Goal: Check status: Check status

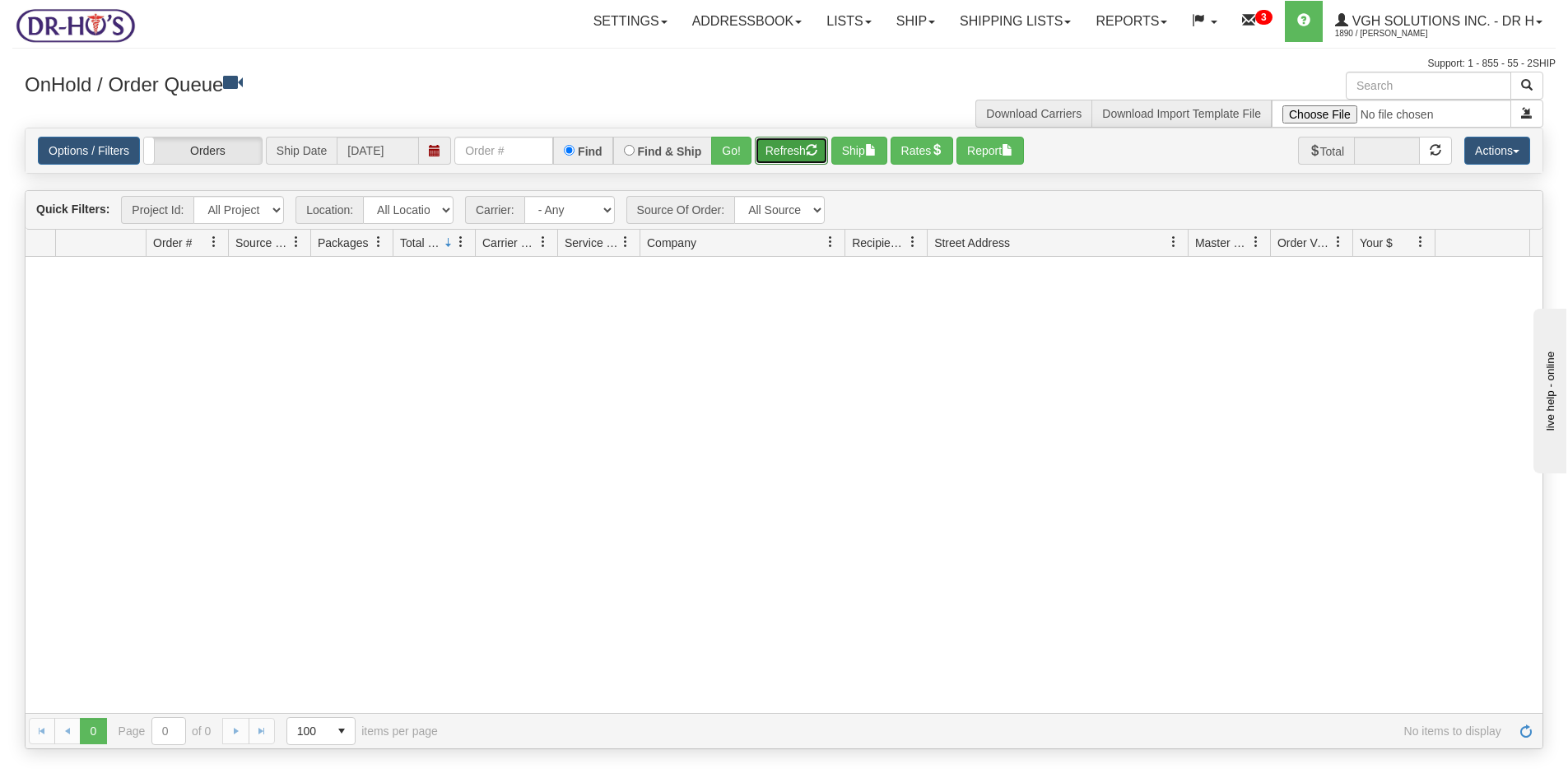
click at [783, 149] on button "Refresh" at bounding box center [791, 151] width 73 height 28
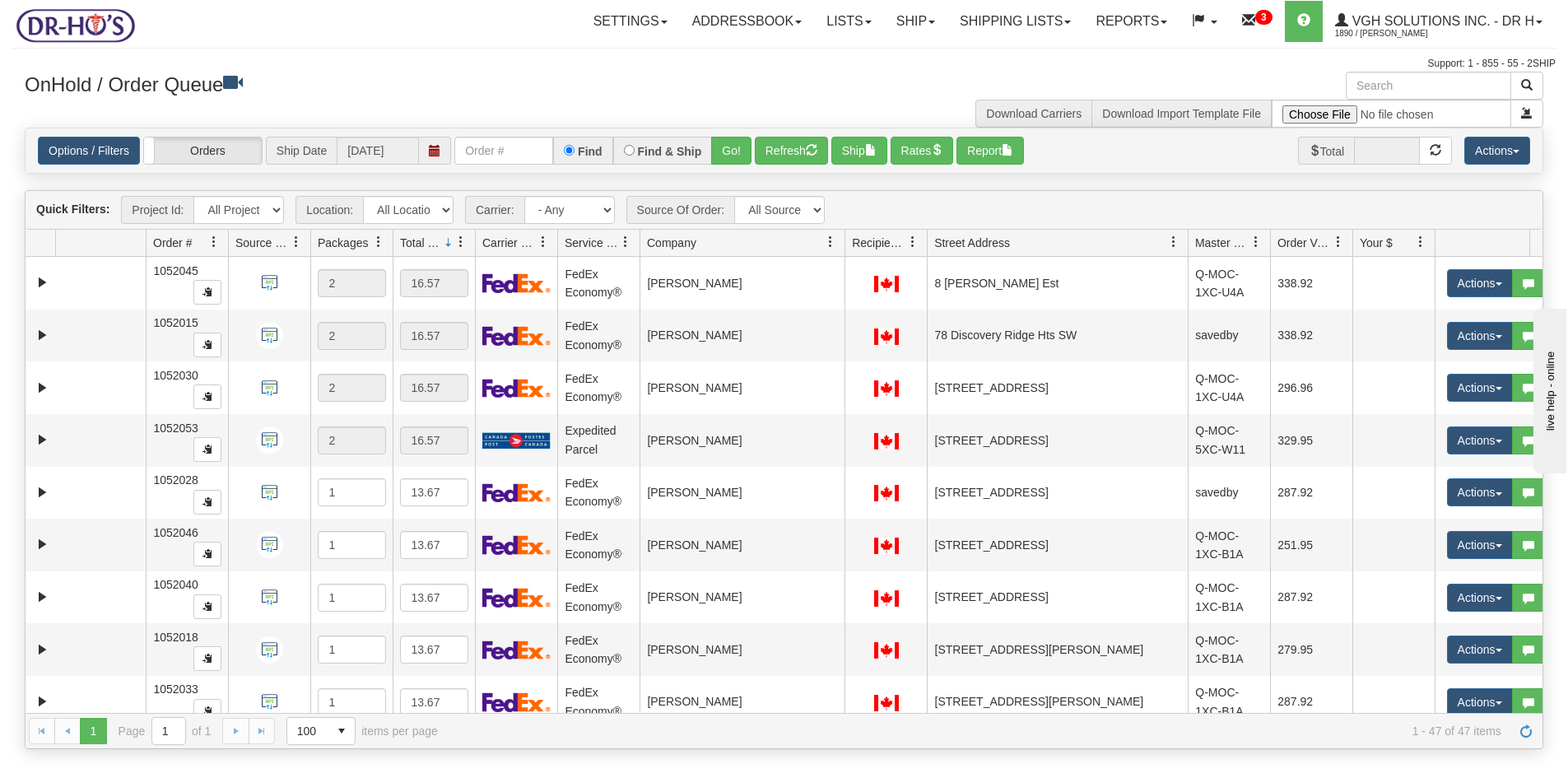
click at [1110, 64] on div "Support: 1 - 855 - 55 - 2SHIP" at bounding box center [784, 63] width 1544 height 14
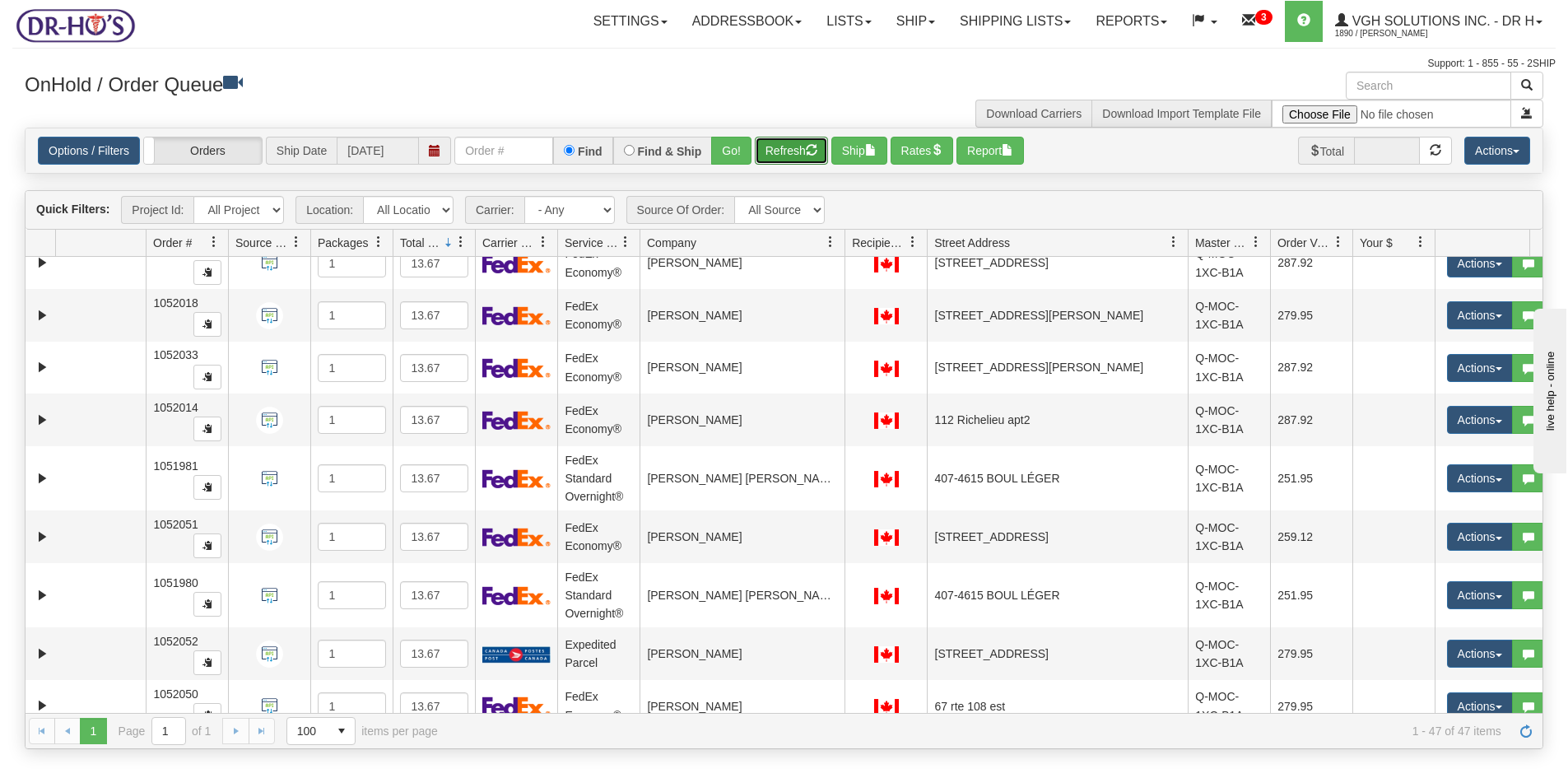
click at [790, 150] on button "Refresh" at bounding box center [791, 151] width 73 height 28
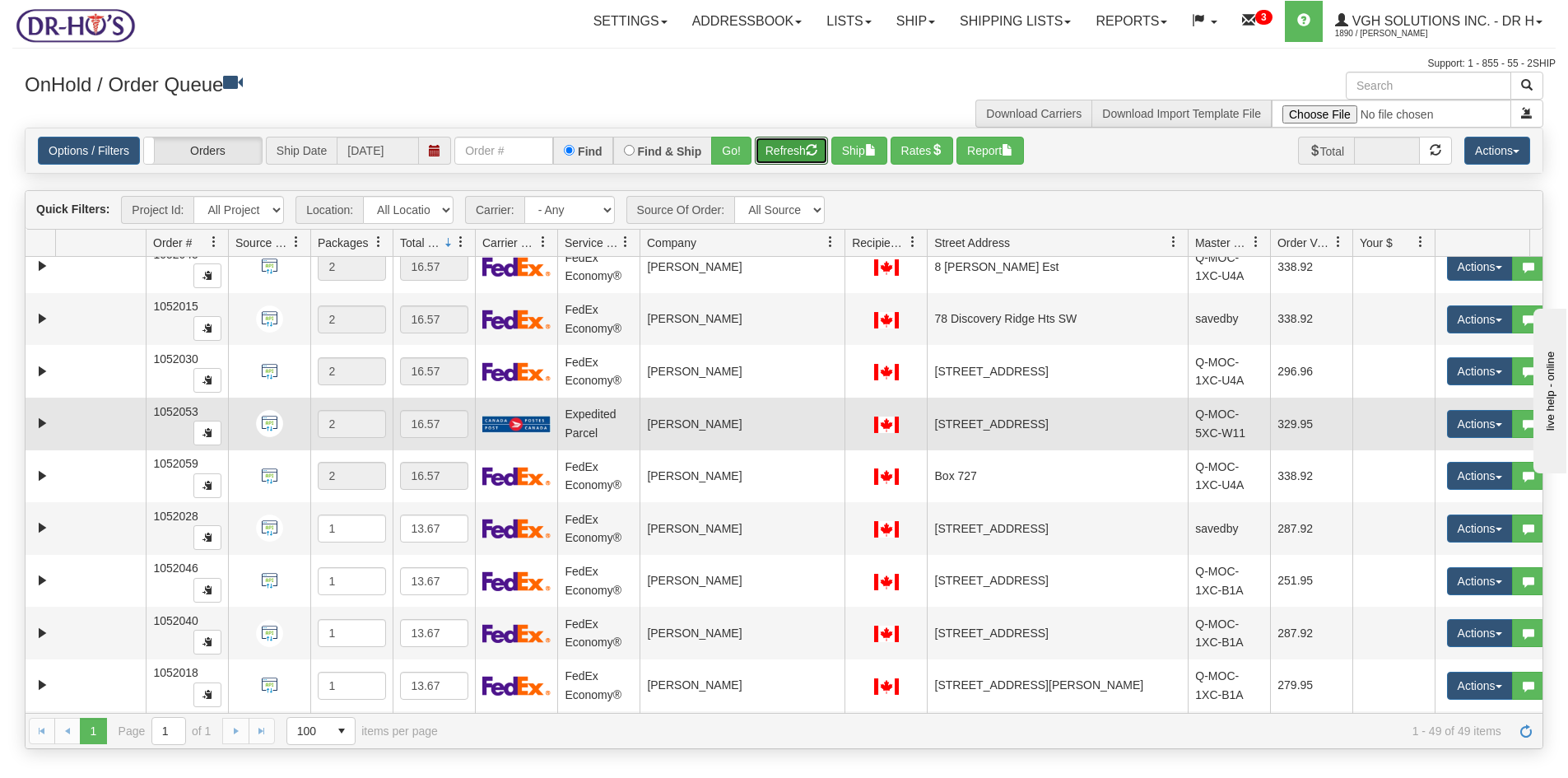
scroll to position [0, 0]
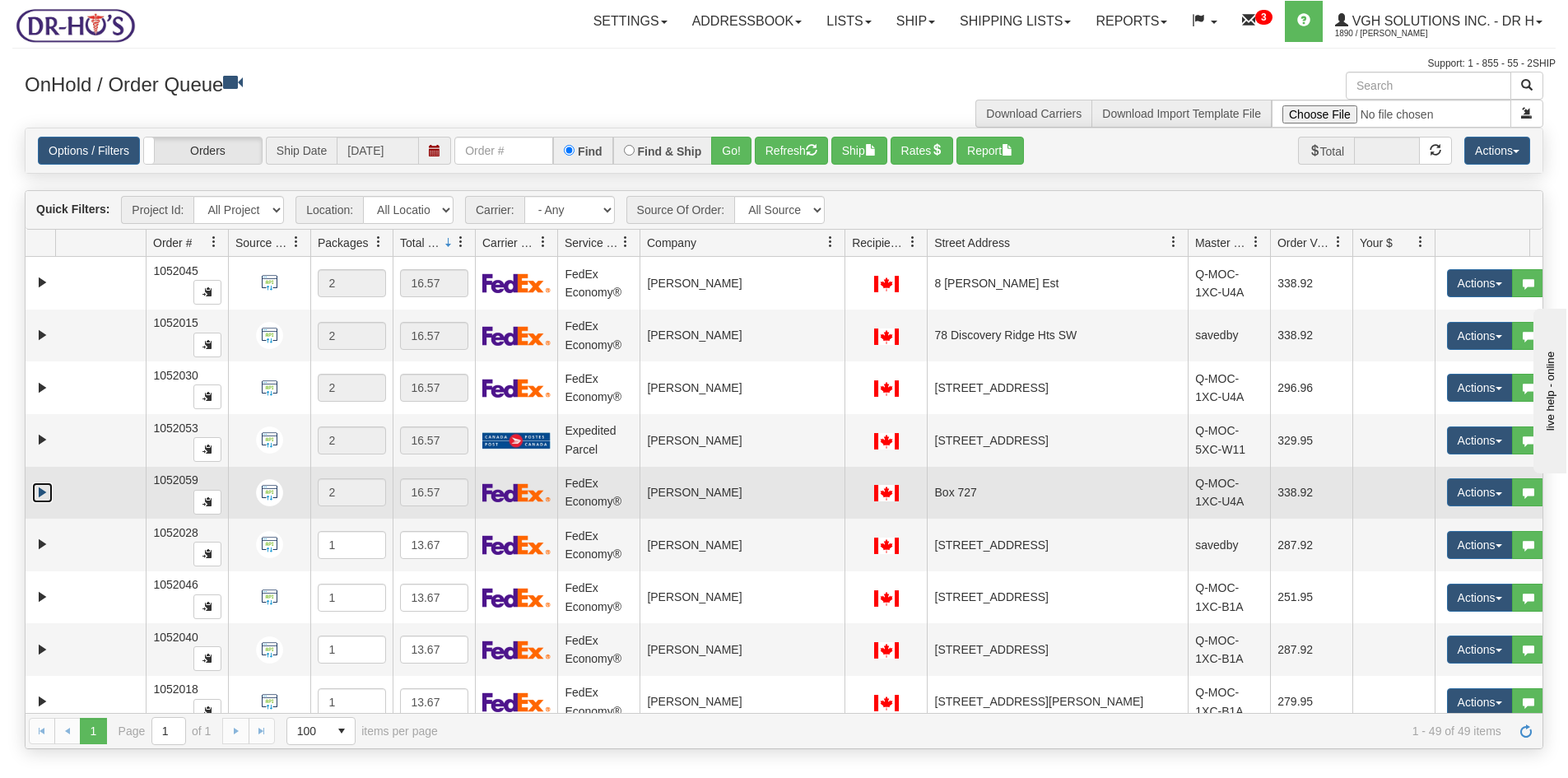
click at [48, 488] on link "Expand" at bounding box center [43, 492] width 20 height 20
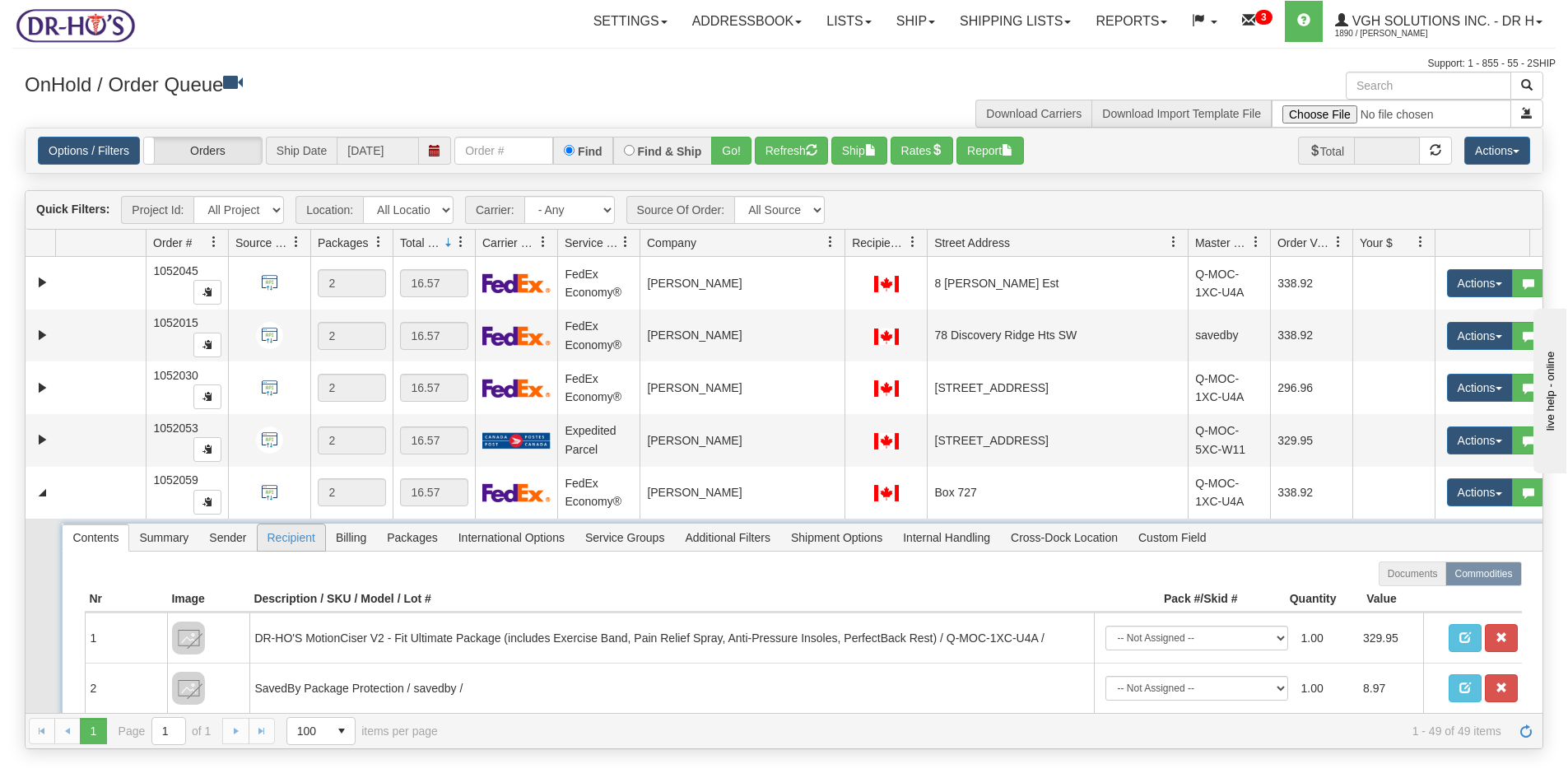
click at [300, 537] on span "Recipient" at bounding box center [291, 537] width 68 height 26
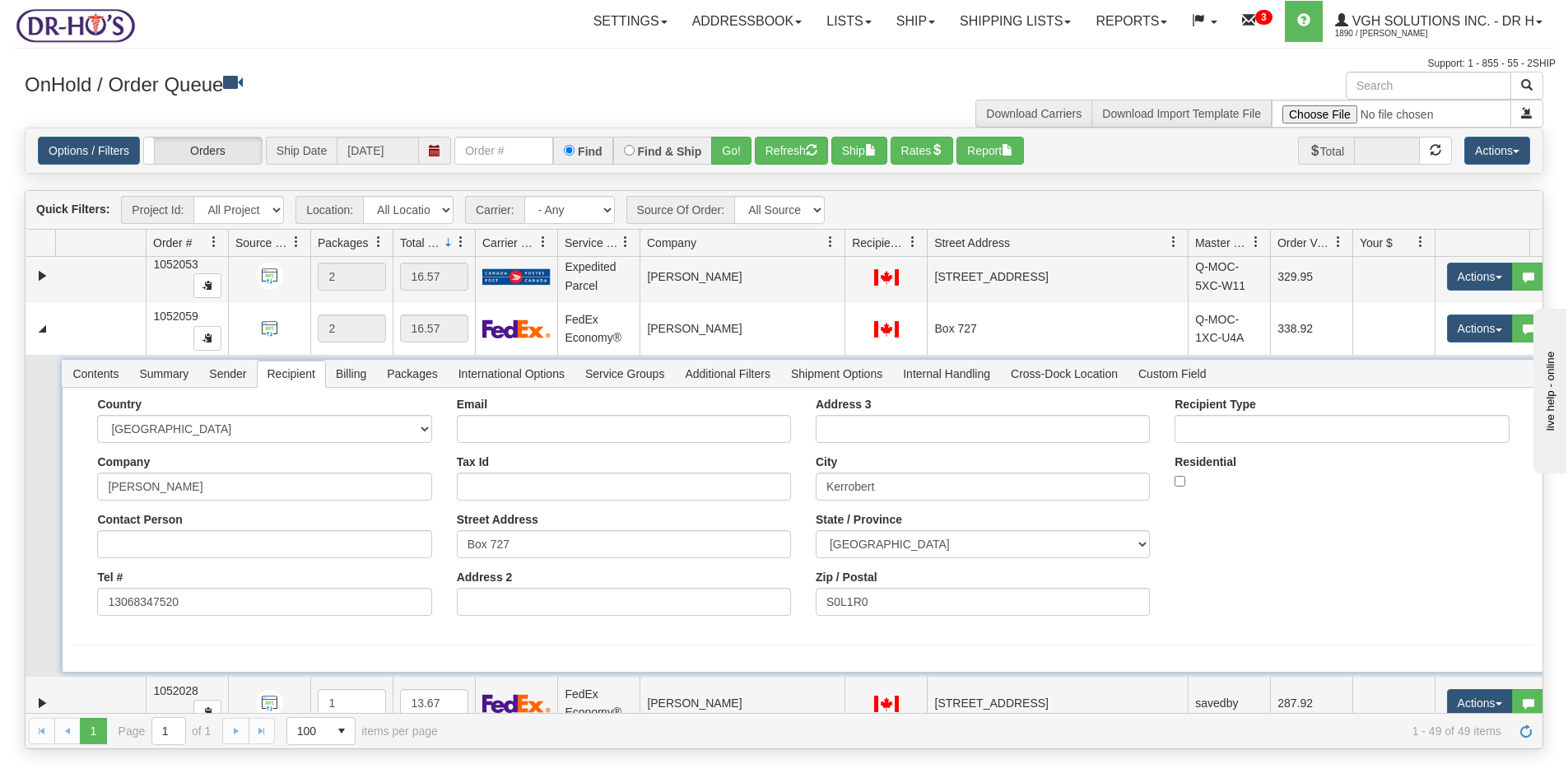
scroll to position [165, 0]
click at [526, 545] on input "Box 727" at bounding box center [624, 543] width 334 height 28
drag, startPoint x: 551, startPoint y: 552, endPoint x: 345, endPoint y: 556, distance: 206.0
click at [345, 556] on div "Country AFGHANISTAN ALAND ISLANDS ALBANIA ALGERIA AMERICAN SAMOA ANDORRA ANGOLA…" at bounding box center [803, 512] width 1462 height 230
paste input "140 Saskatchewan Ave."
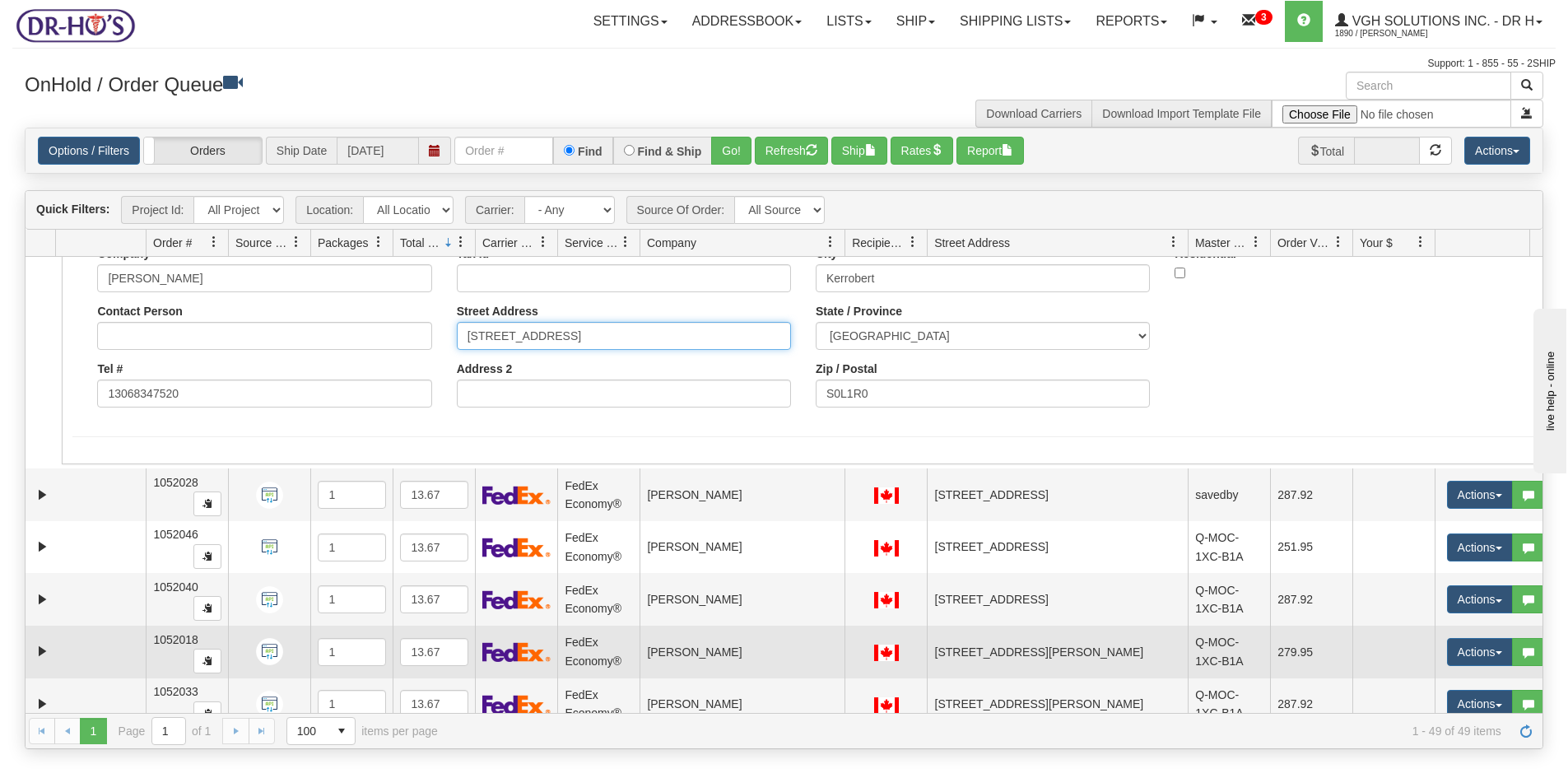
scroll to position [412, 0]
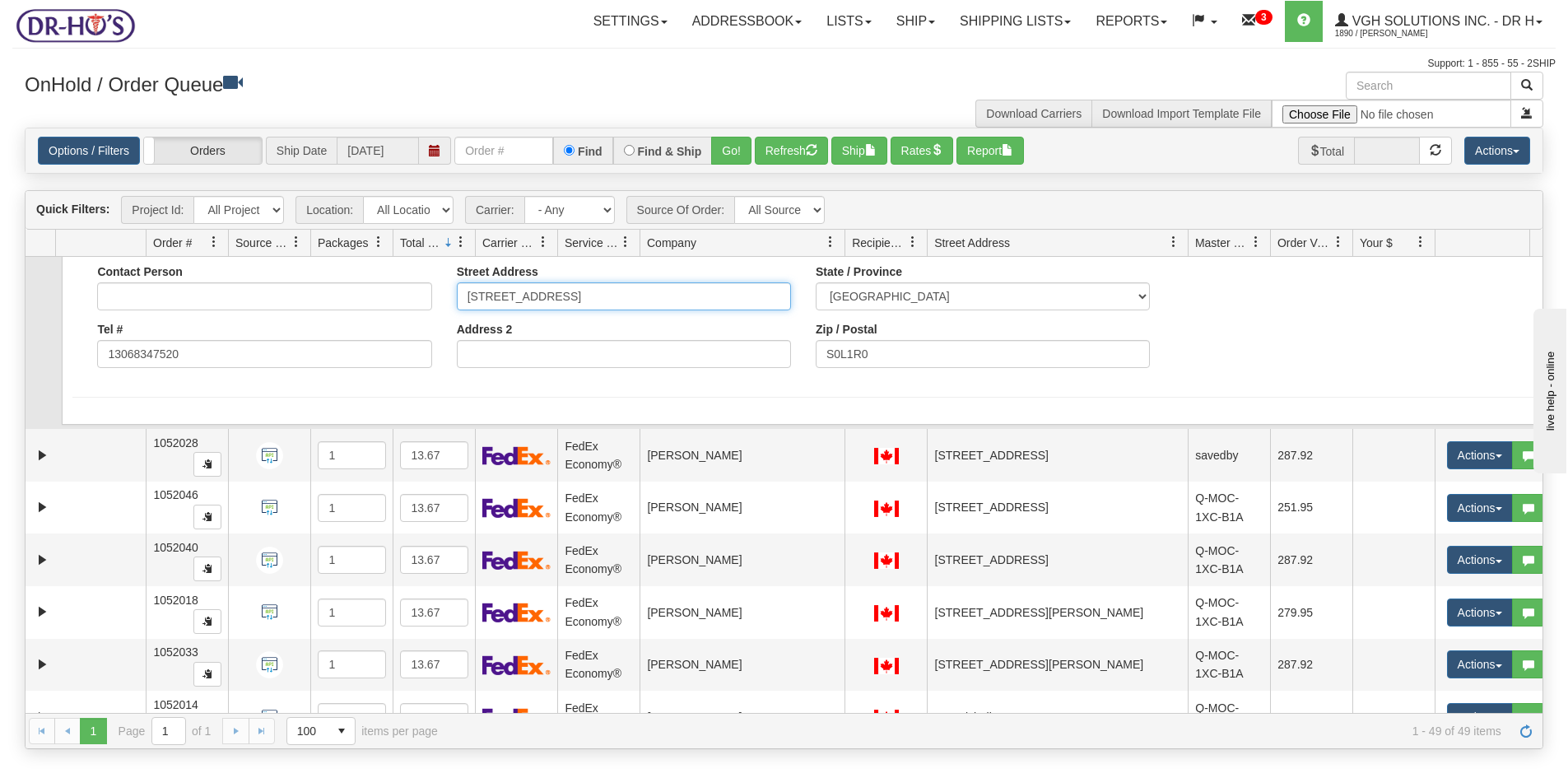
type input "140 Saskatchewan Ave."
click at [306, 400] on div "Country AFGHANISTAN ALAND ISLANDS ALBANIA ALGERIA AMERICAN SAMOA ANDORRA ANGOLA…" at bounding box center [803, 282] width 1483 height 285
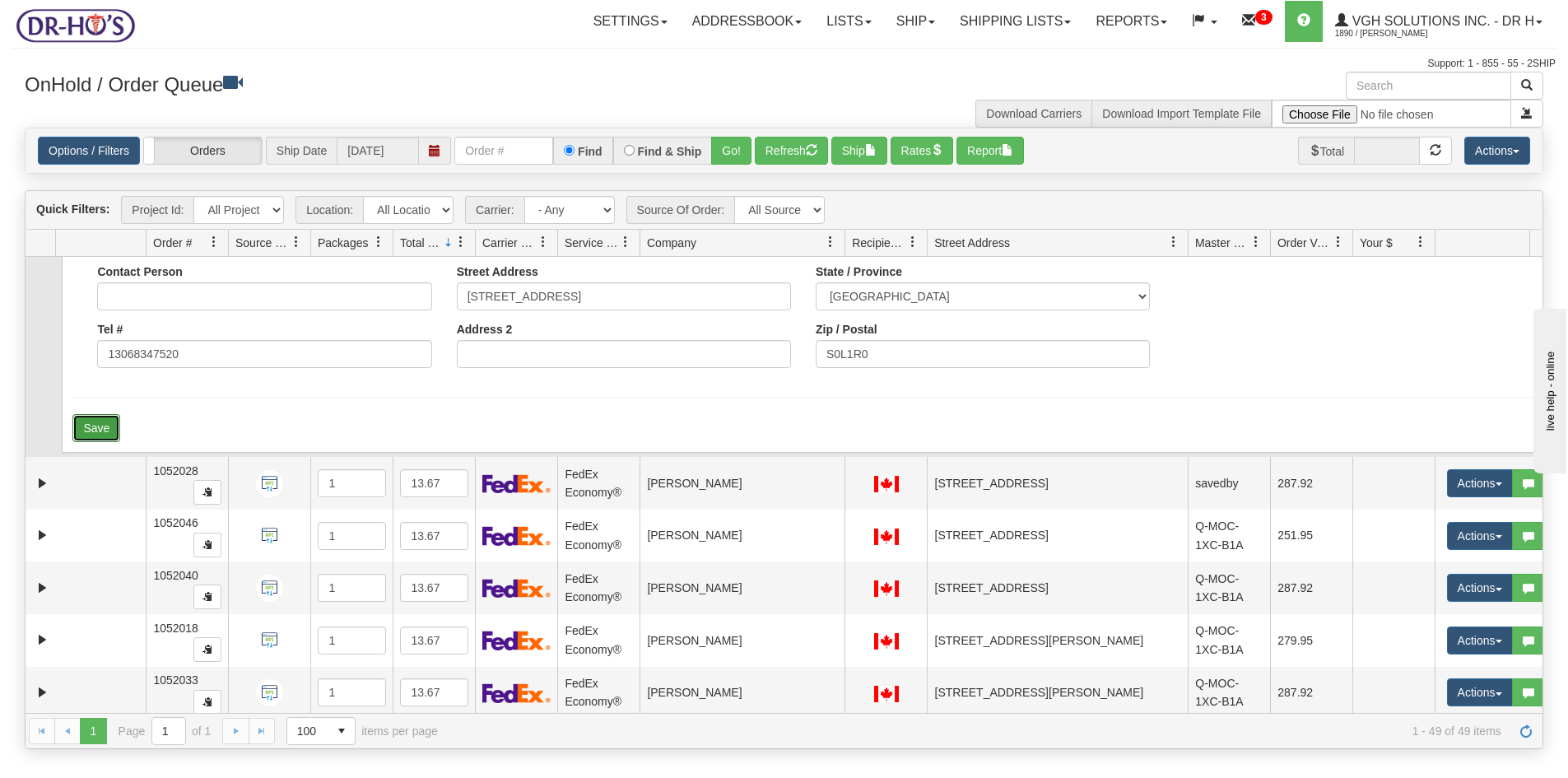
click at [93, 429] on button "Save" at bounding box center [96, 427] width 48 height 28
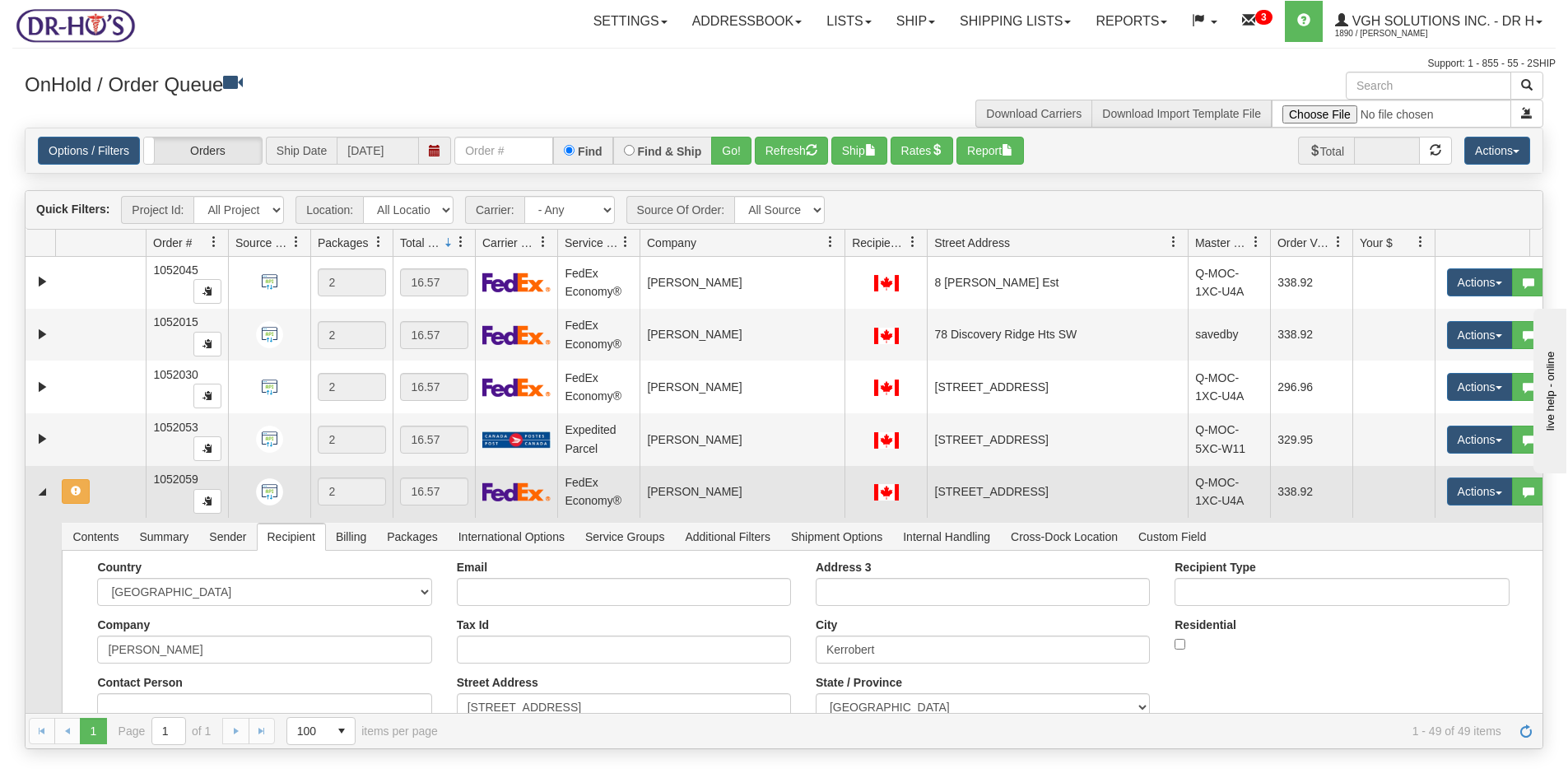
scroll to position [0, 0]
click at [113, 504] on td at bounding box center [101, 492] width 91 height 53
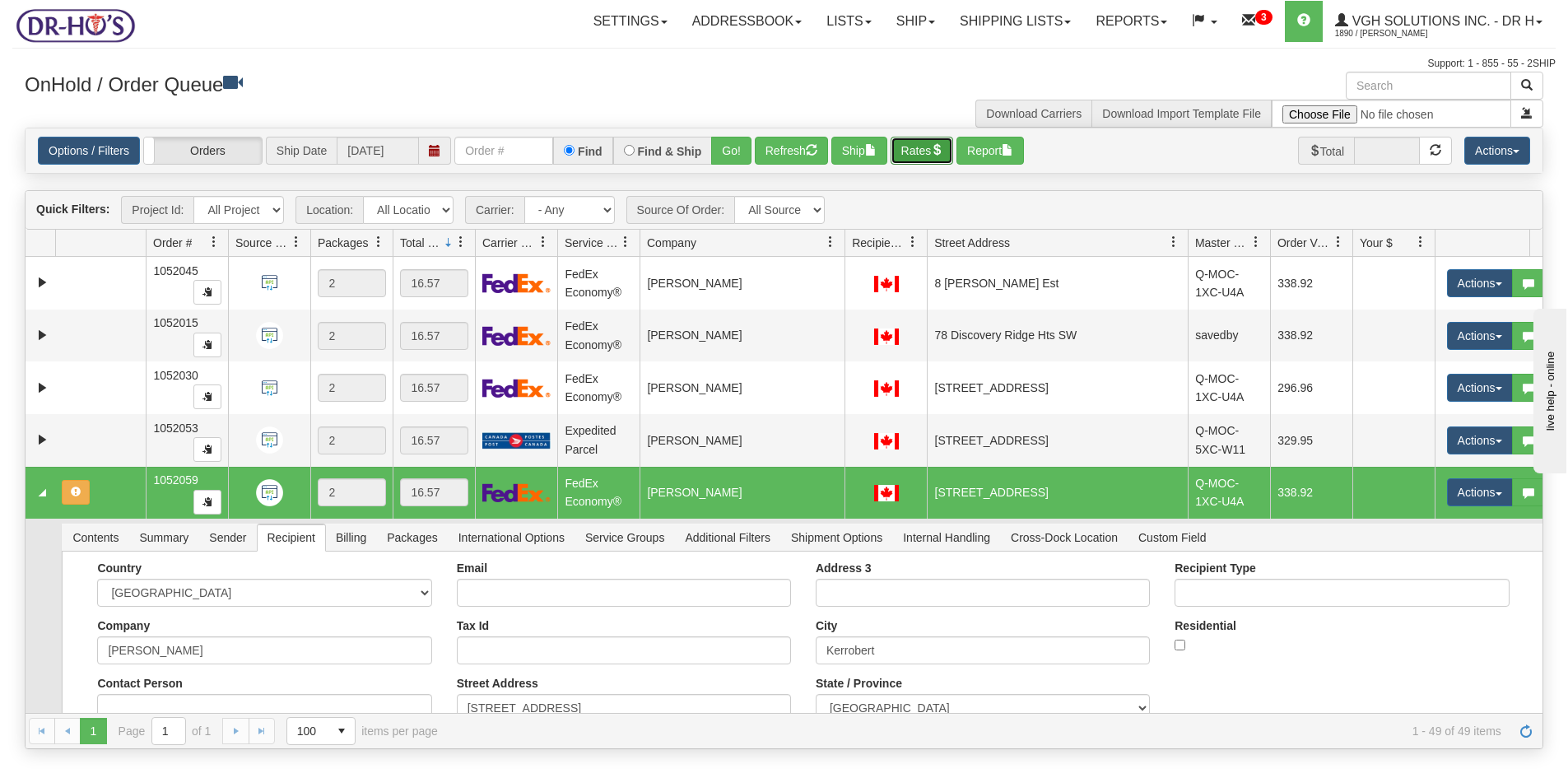
click at [905, 156] on button "Rates" at bounding box center [922, 151] width 63 height 28
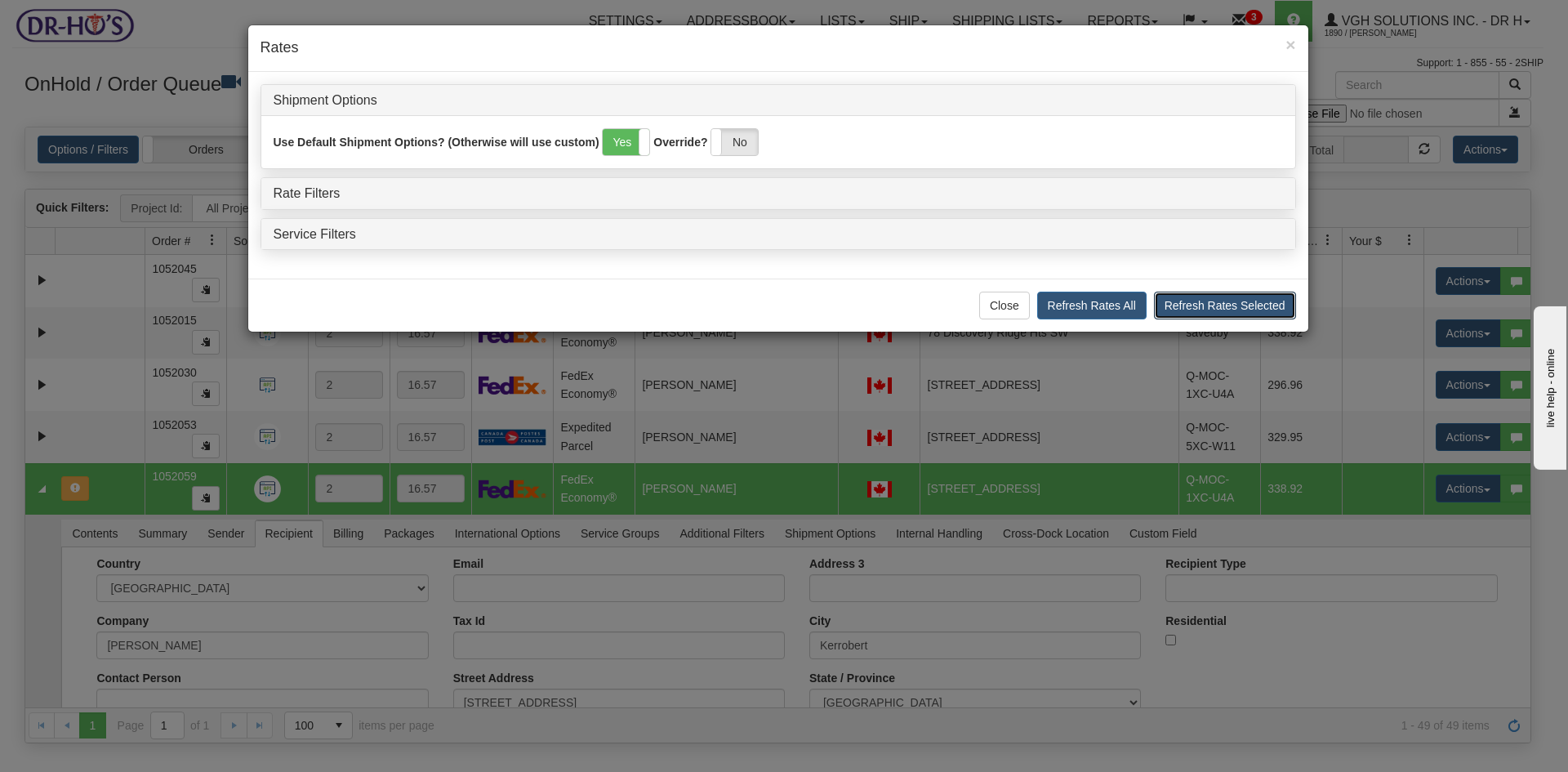
drag, startPoint x: 1200, startPoint y: 307, endPoint x: 1145, endPoint y: 356, distance: 73.7
click at [1193, 308] on button "Refresh Rates Selected" at bounding box center [1225, 306] width 142 height 28
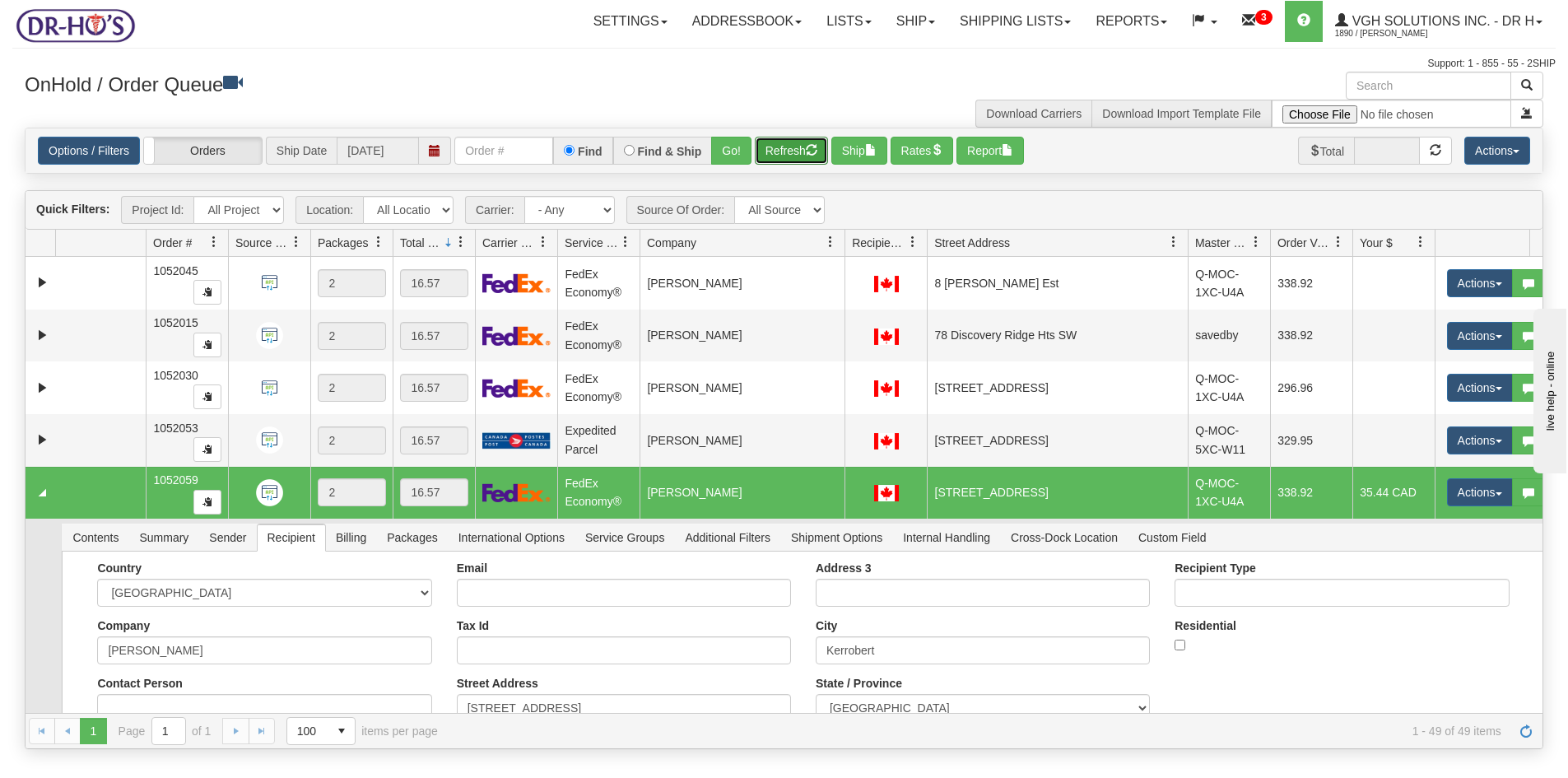
click at [771, 149] on button "Refresh" at bounding box center [791, 151] width 73 height 28
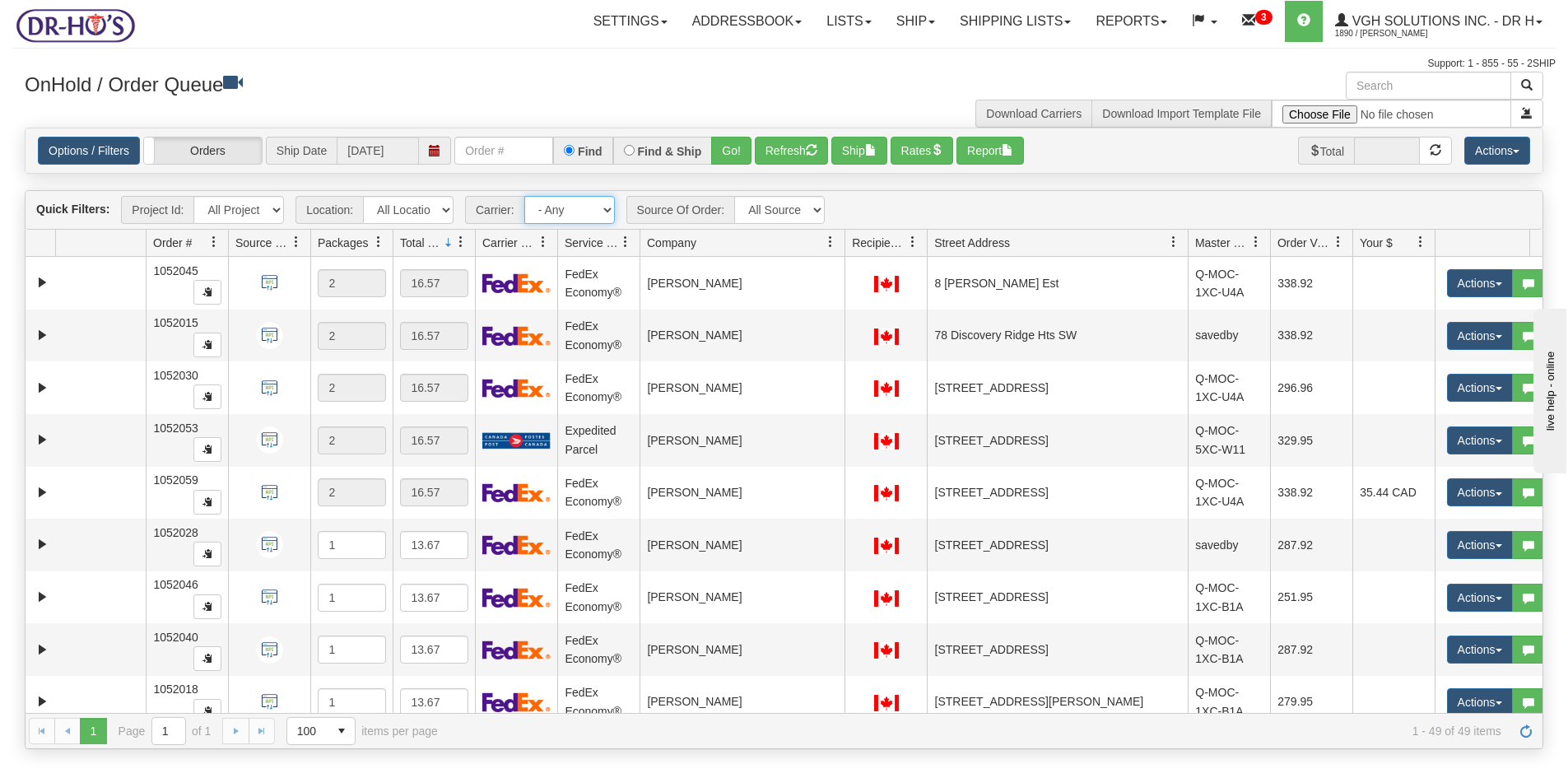
click at [610, 204] on select "- Any - Has NO carrier assigned - Has a carrier assigned FedEx Express® Canada …" at bounding box center [570, 210] width 91 height 28
select select "20"
click at [525, 196] on select "- Any - Has NO carrier assigned - Has a carrier assigned FedEx Express® Canada …" at bounding box center [570, 210] width 91 height 28
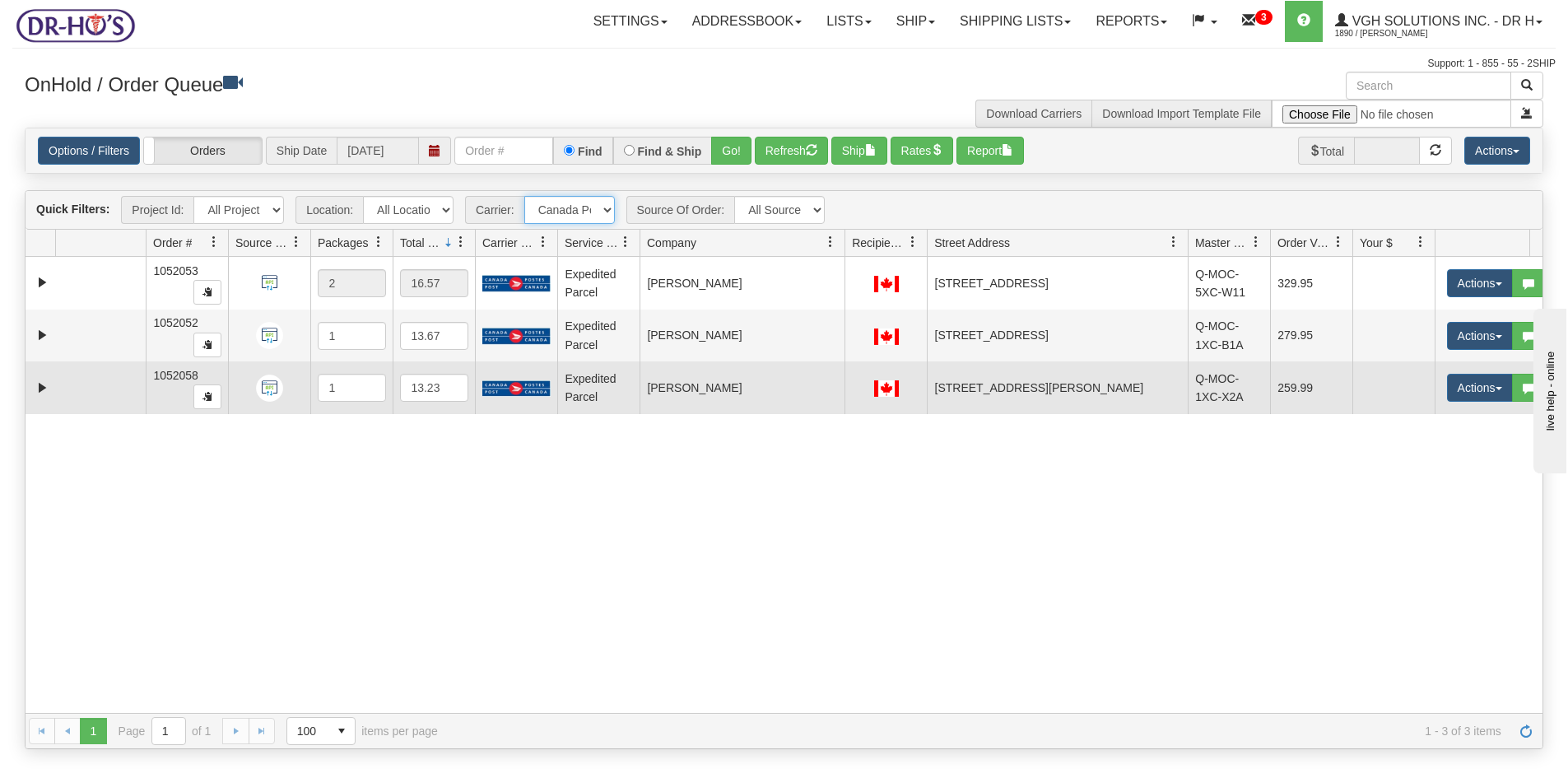
drag, startPoint x: 75, startPoint y: 399, endPoint x: 75, endPoint y: 386, distance: 13.0
click at [75, 397] on td at bounding box center [101, 387] width 91 height 53
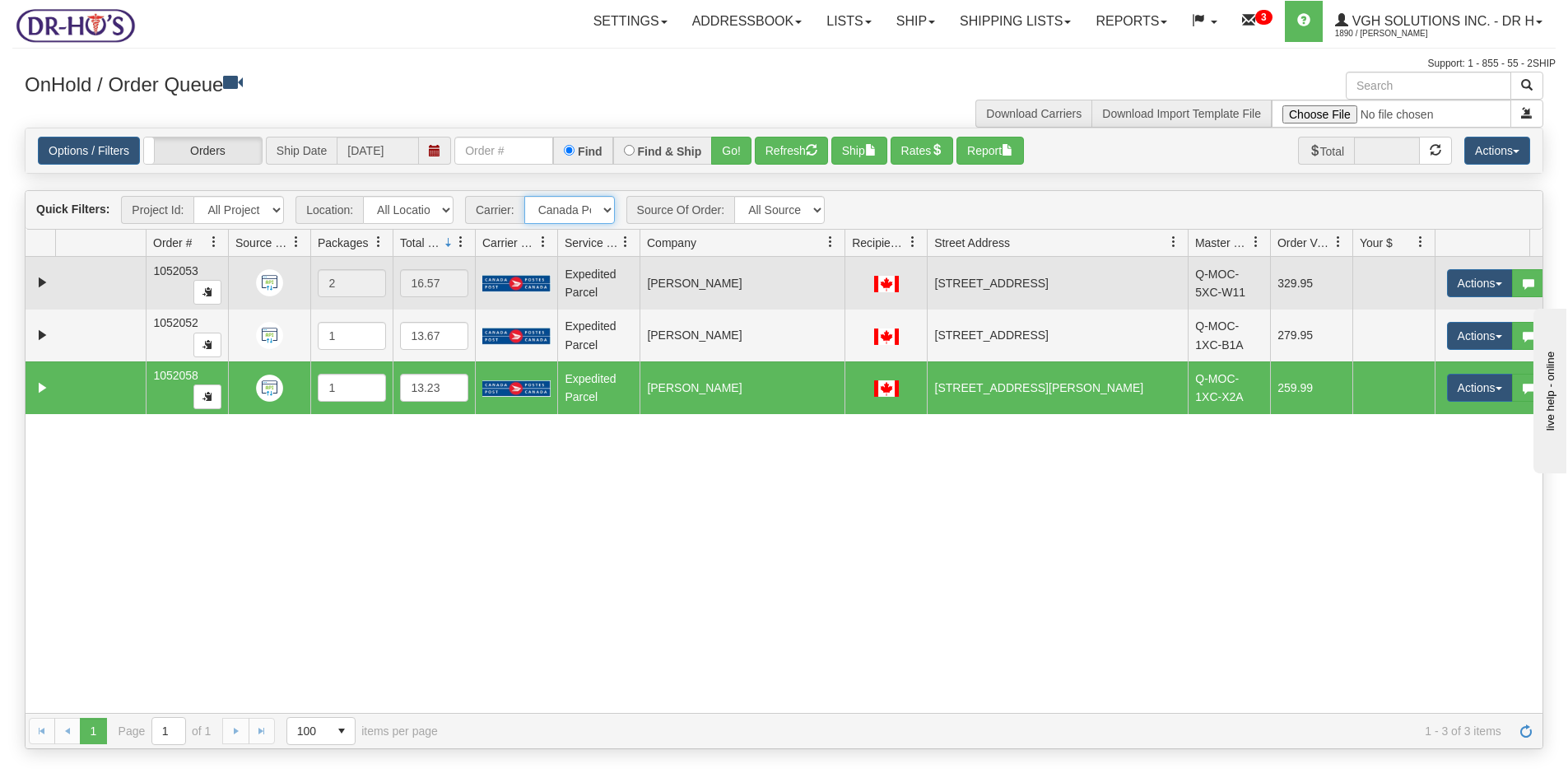
drag, startPoint x: 89, startPoint y: 285, endPoint x: 95, endPoint y: 260, distance: 25.7
click at [89, 284] on td at bounding box center [101, 283] width 91 height 53
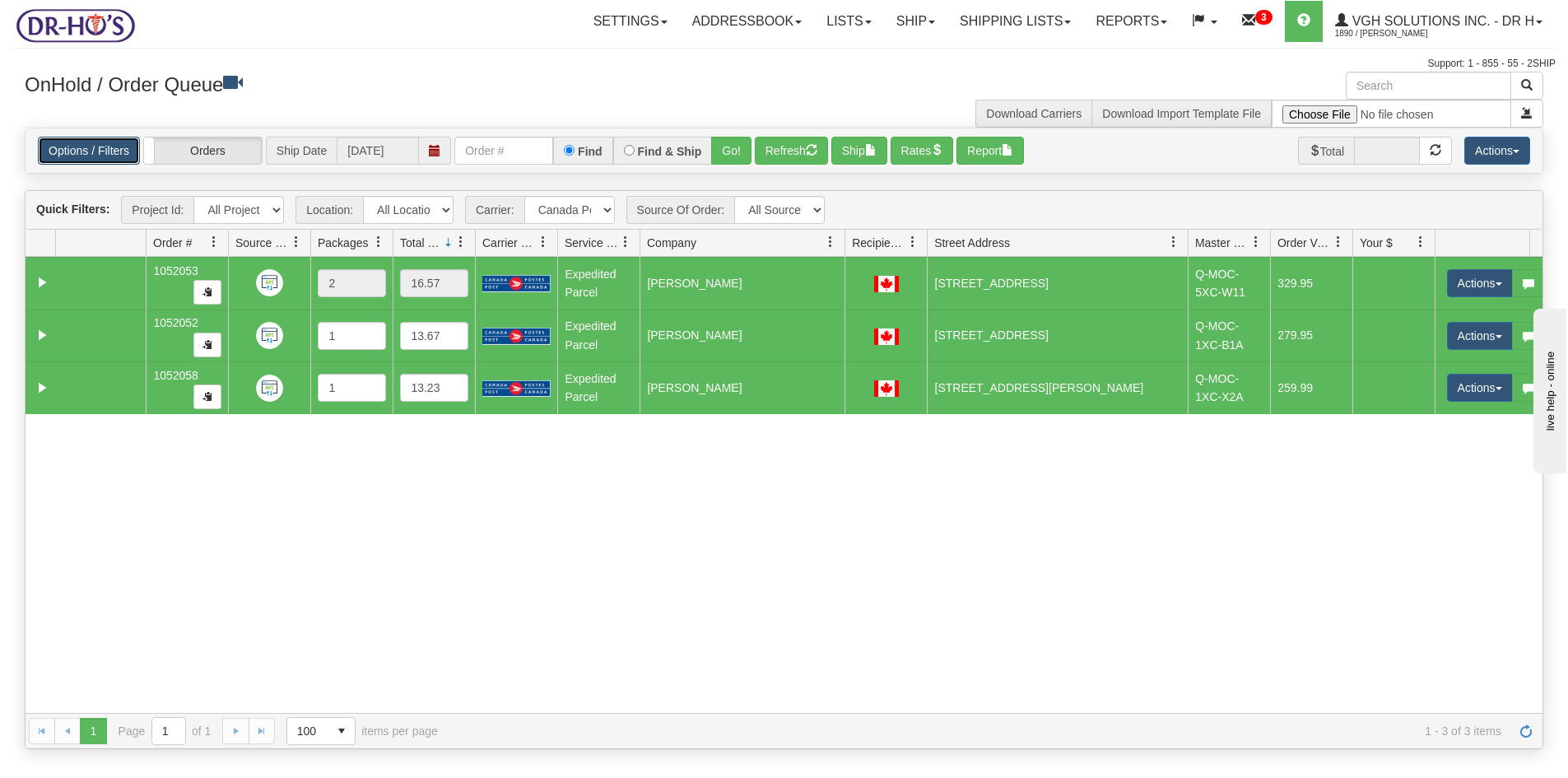
click at [91, 151] on link "Options / Filters" at bounding box center [89, 151] width 102 height 28
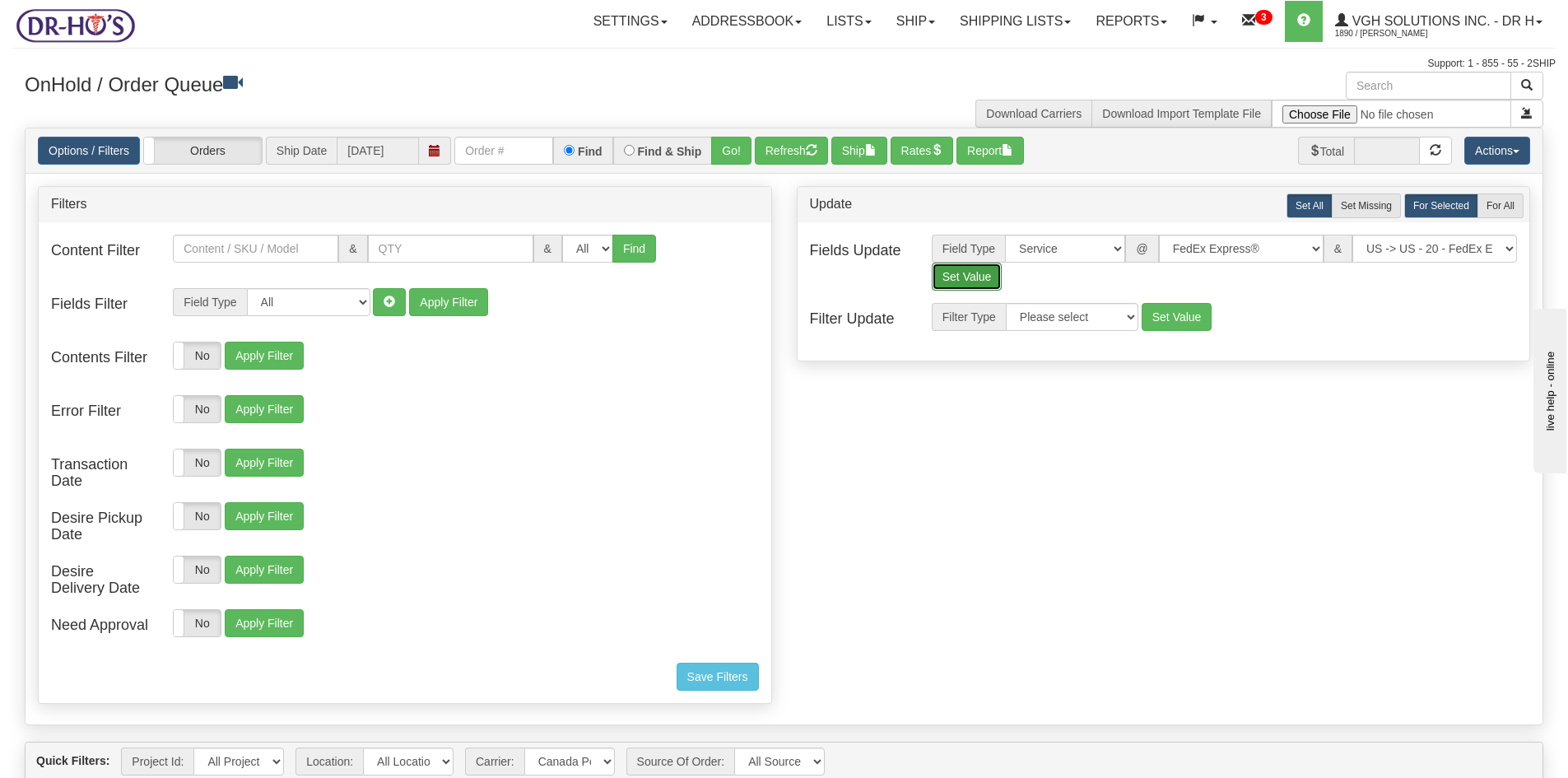
click at [968, 278] on button "Set Value" at bounding box center [967, 277] width 70 height 28
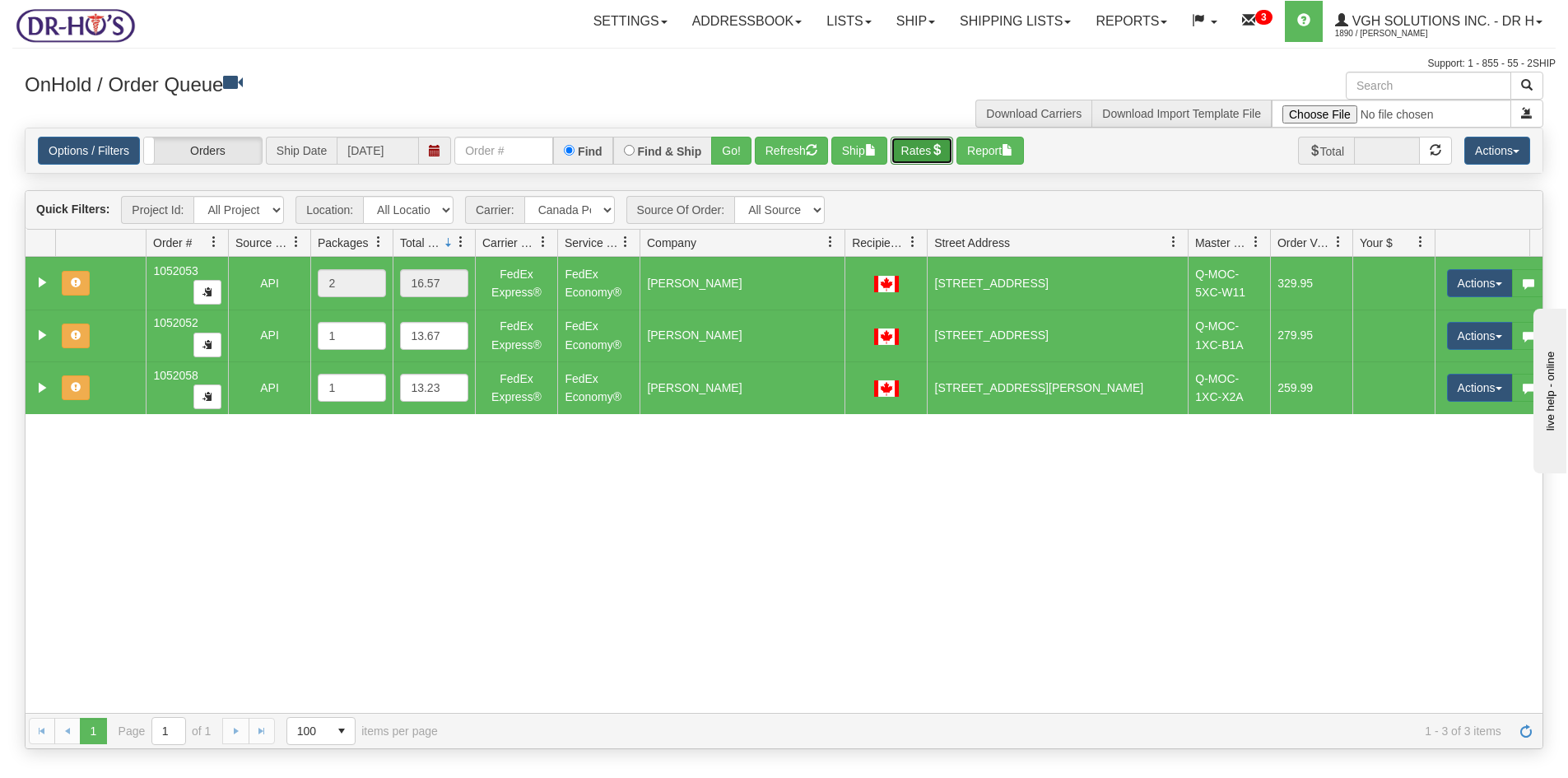
click at [927, 153] on button "Rates" at bounding box center [922, 151] width 63 height 28
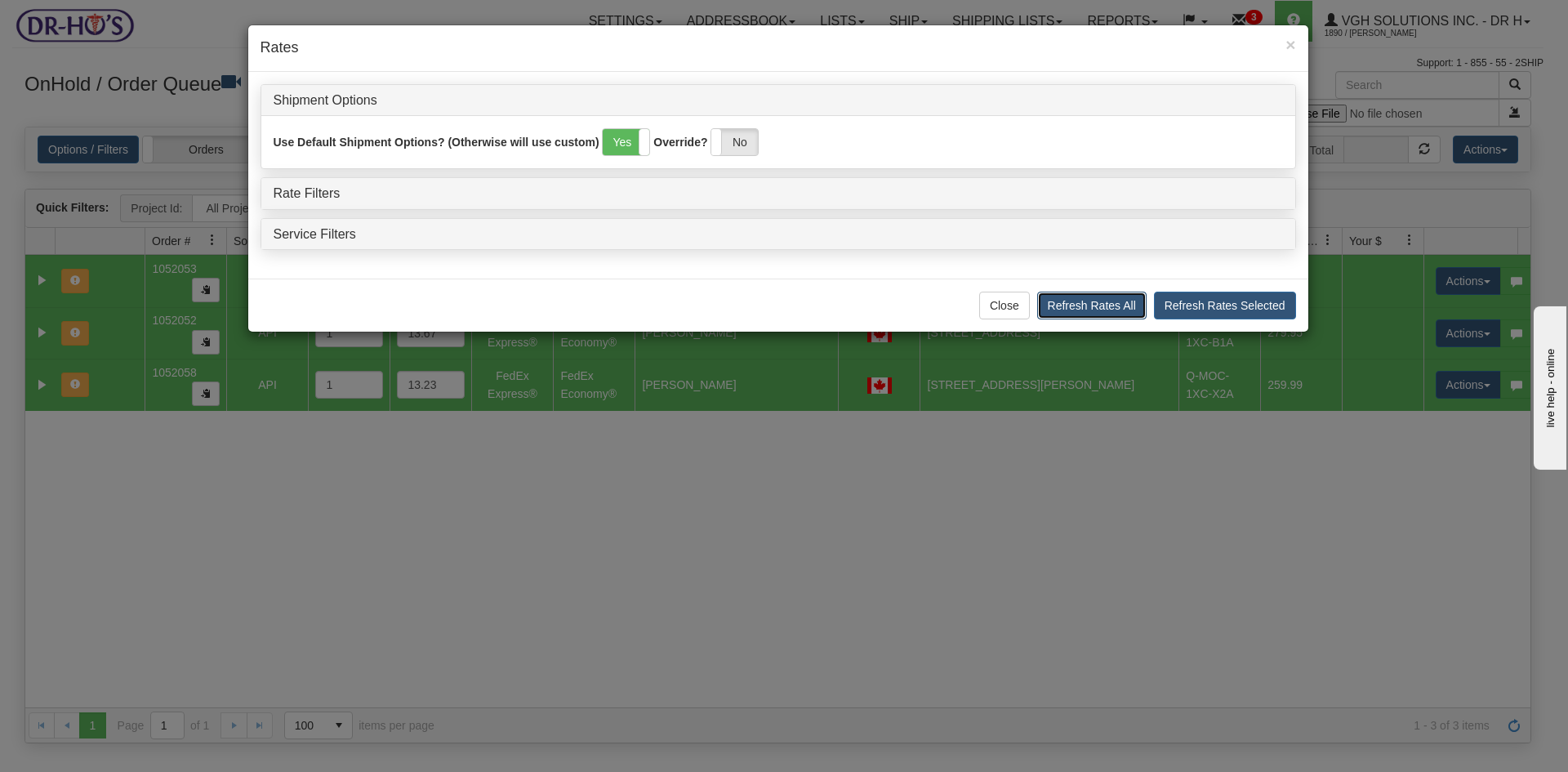
click at [1076, 297] on button "Refresh Rates All" at bounding box center [1092, 306] width 109 height 28
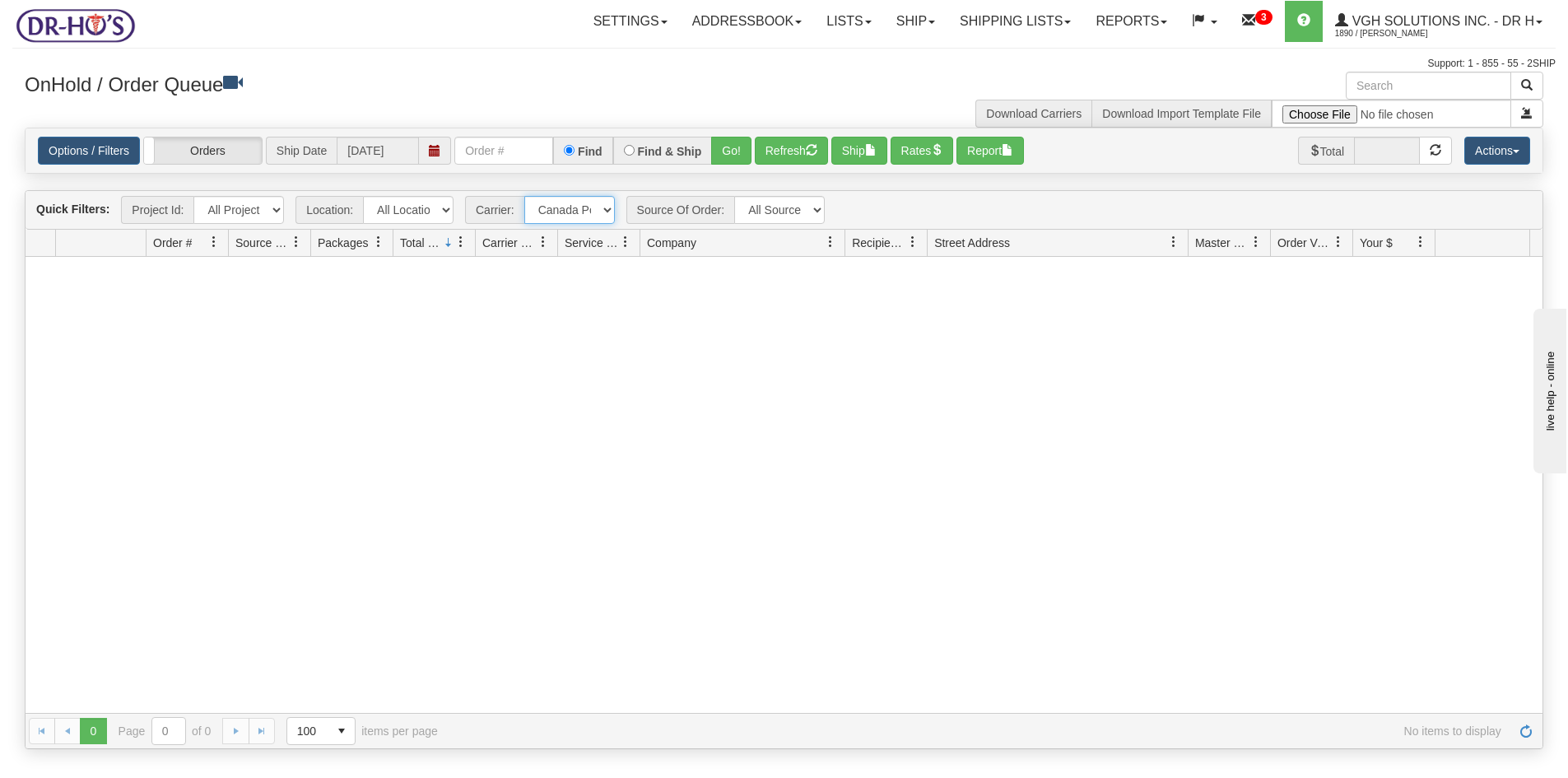
click at [602, 205] on select "- Any - Has NO carrier assigned - Has a carrier assigned FedEx Express® Canada …" at bounding box center [570, 210] width 91 height 28
select select "grid toolbar"
click at [525, 196] on select "- Any - Has NO carrier assigned - Has a carrier assigned FedEx Express® Canada …" at bounding box center [570, 210] width 91 height 28
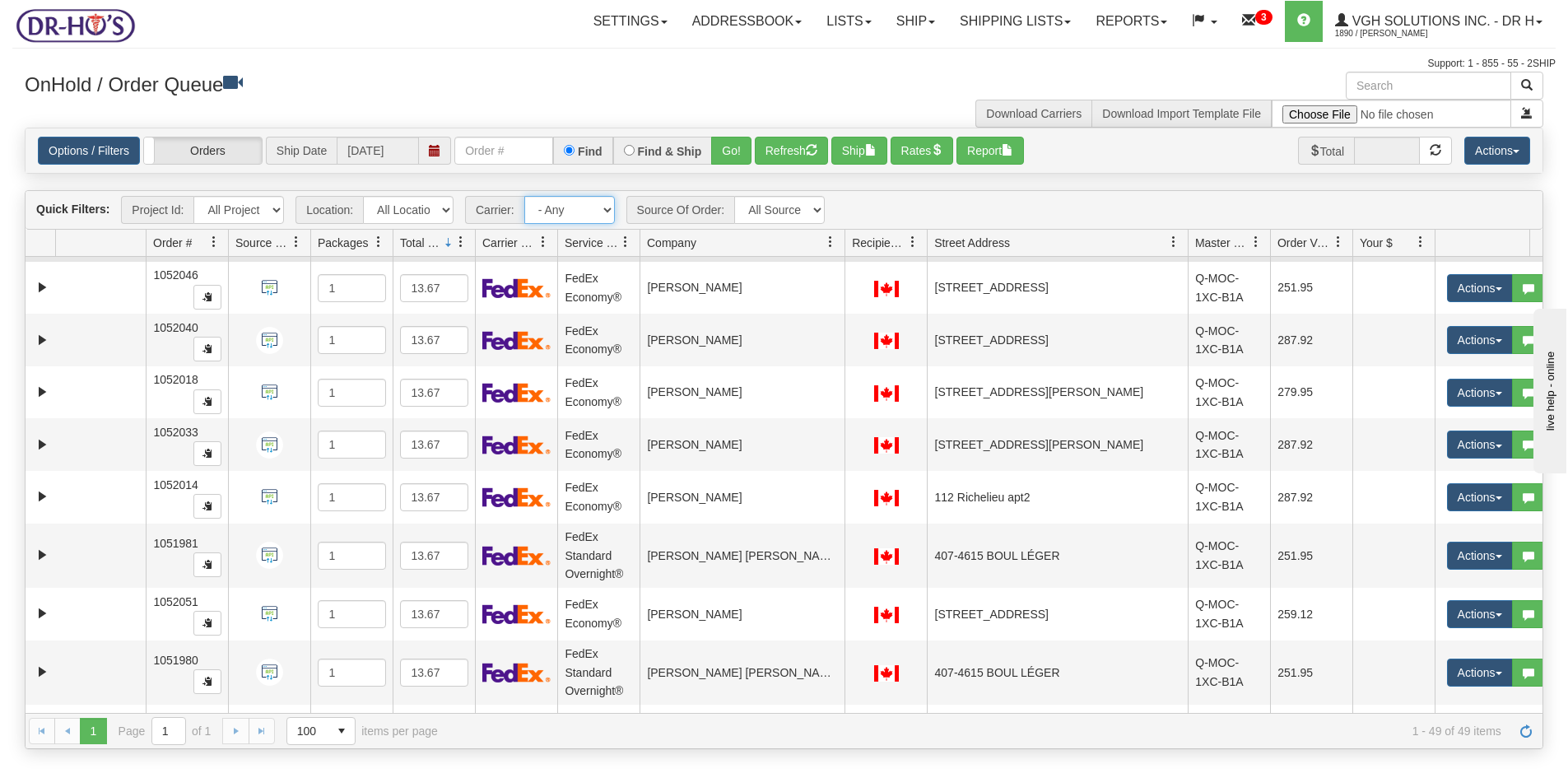
scroll to position [247, 0]
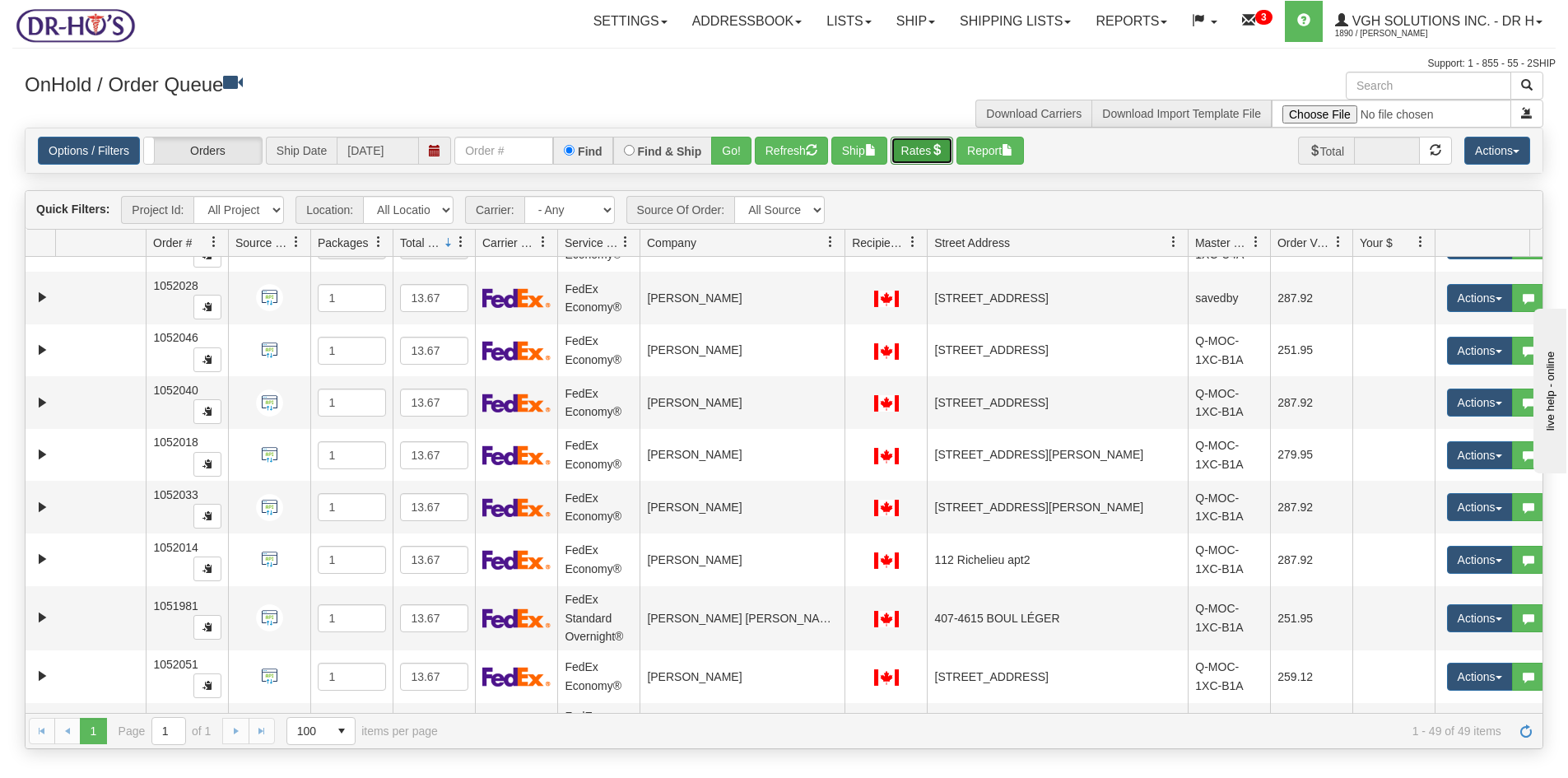
click at [925, 146] on button "Rates" at bounding box center [922, 151] width 63 height 28
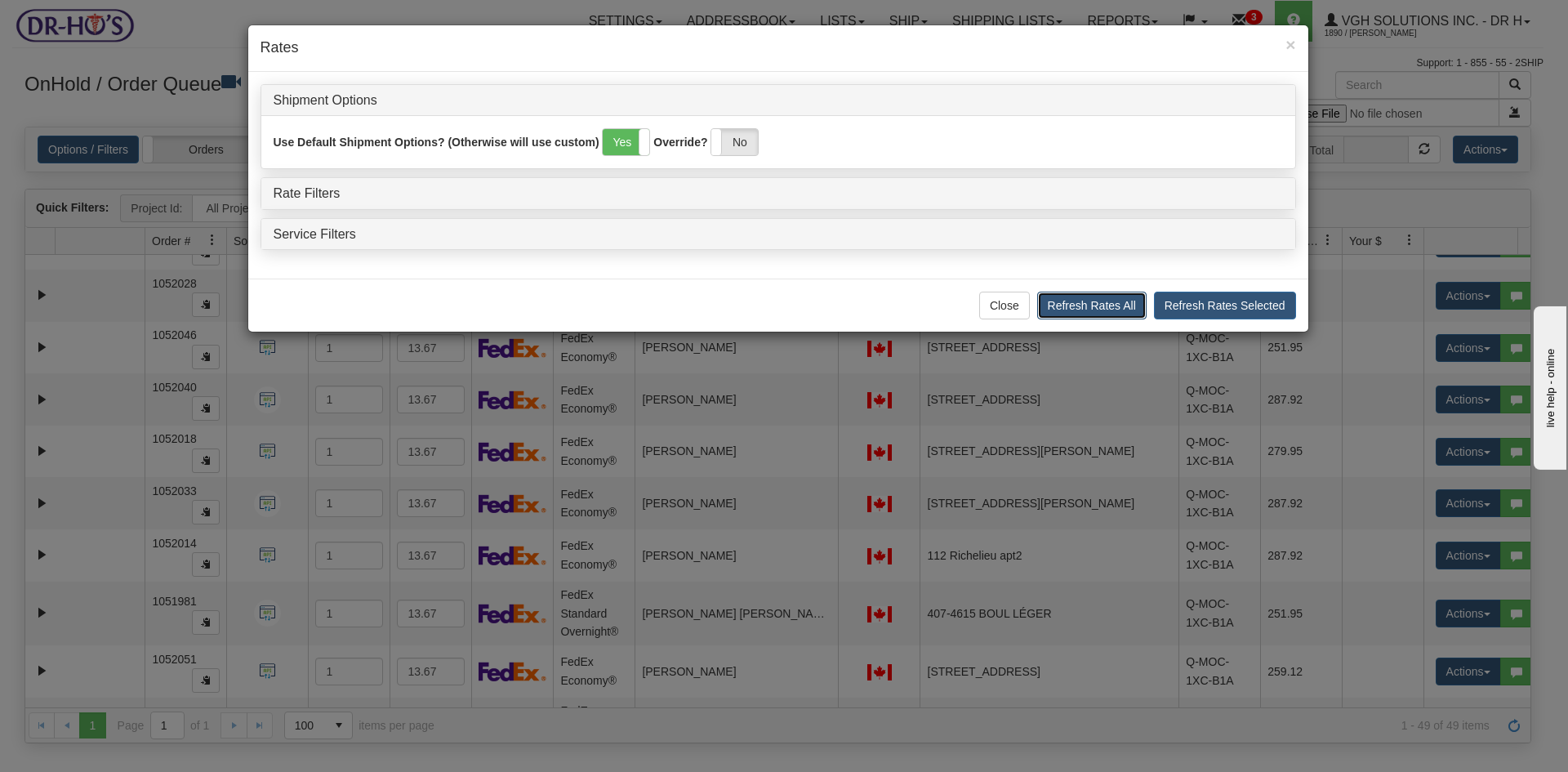
click at [1073, 305] on button "Refresh Rates All" at bounding box center [1092, 306] width 109 height 28
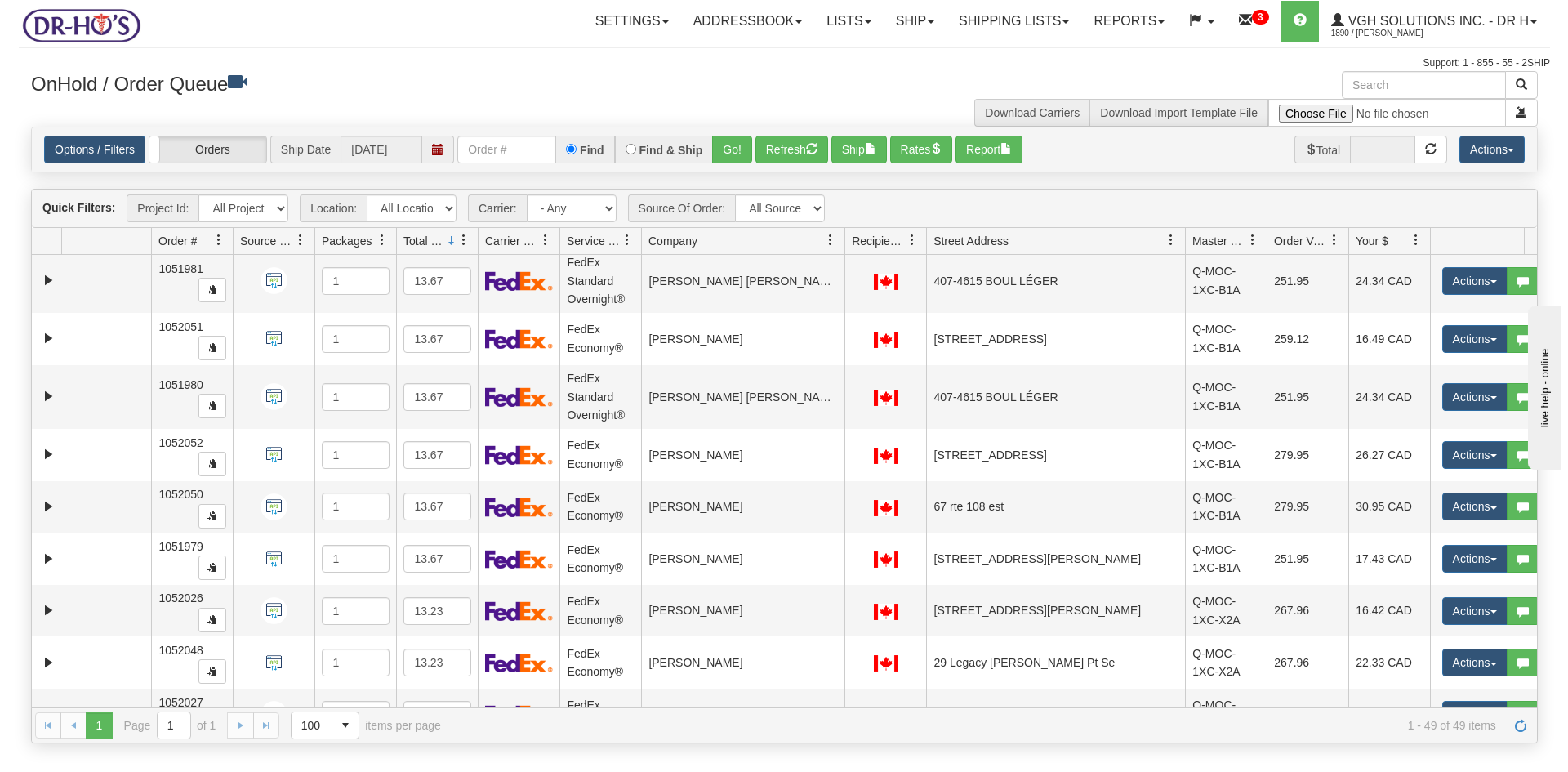
scroll to position [251, 0]
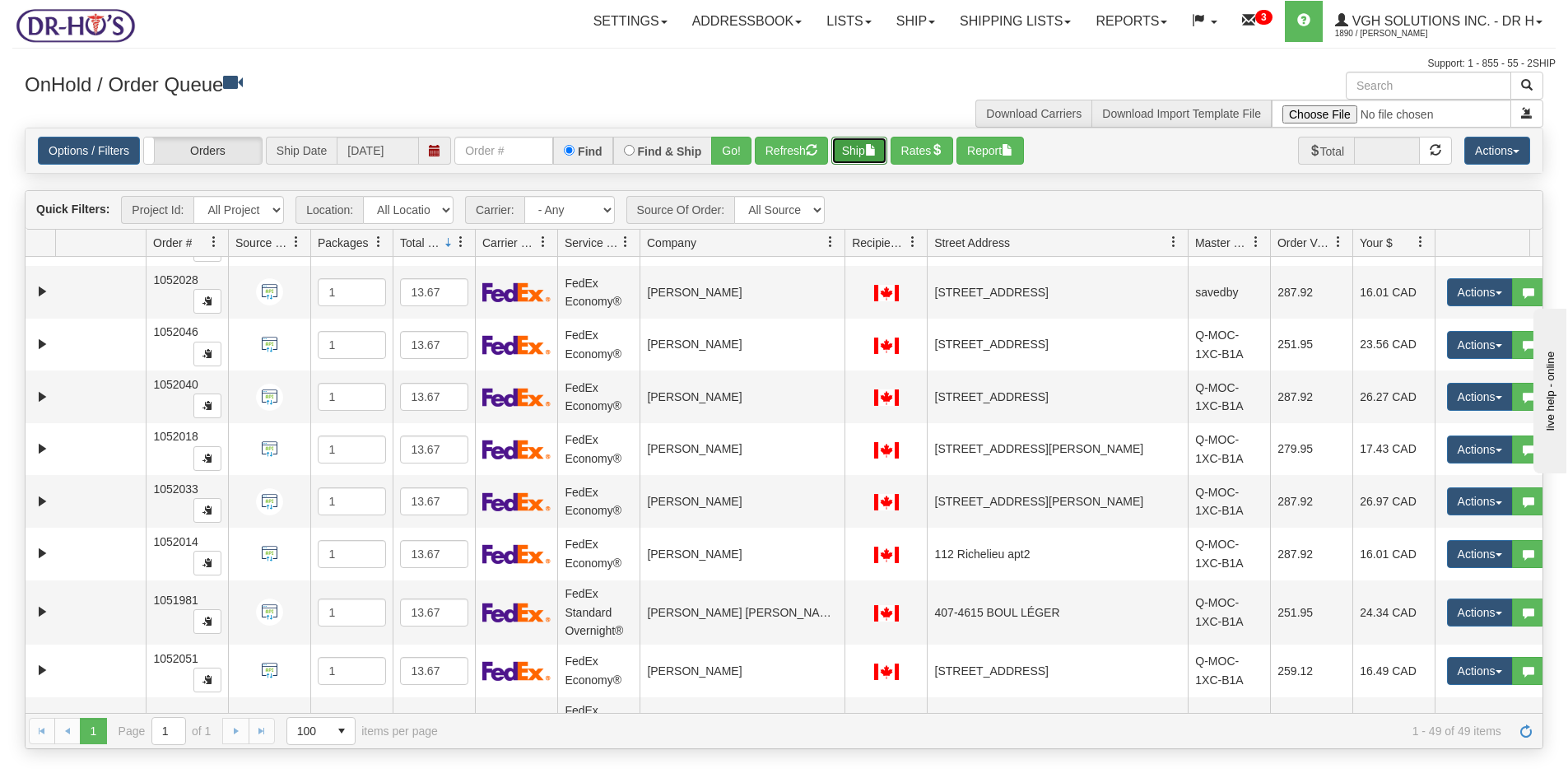
click at [844, 146] on button "Ship" at bounding box center [859, 151] width 56 height 28
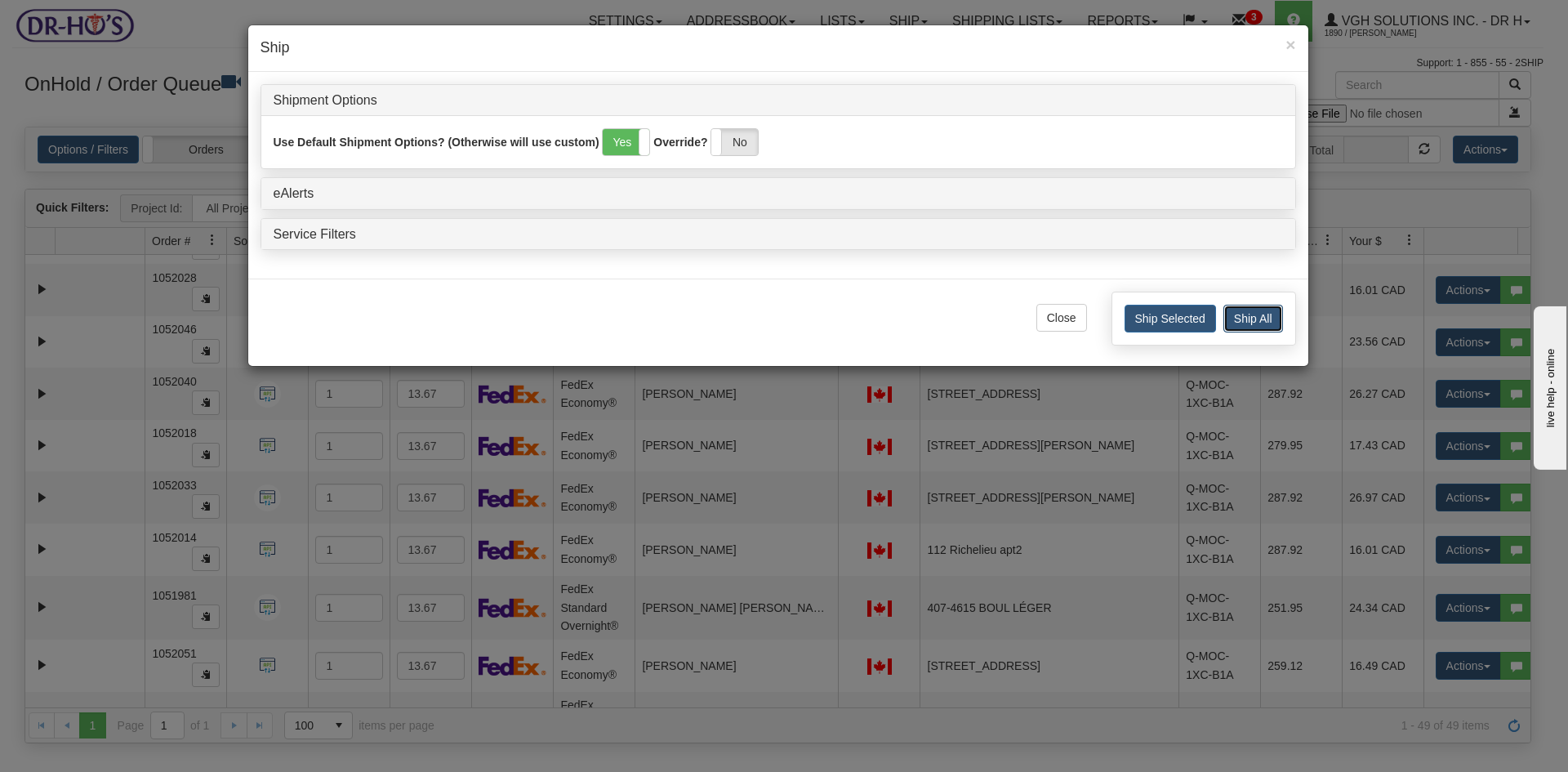
click at [1267, 320] on button "Ship All" at bounding box center [1252, 319] width 60 height 28
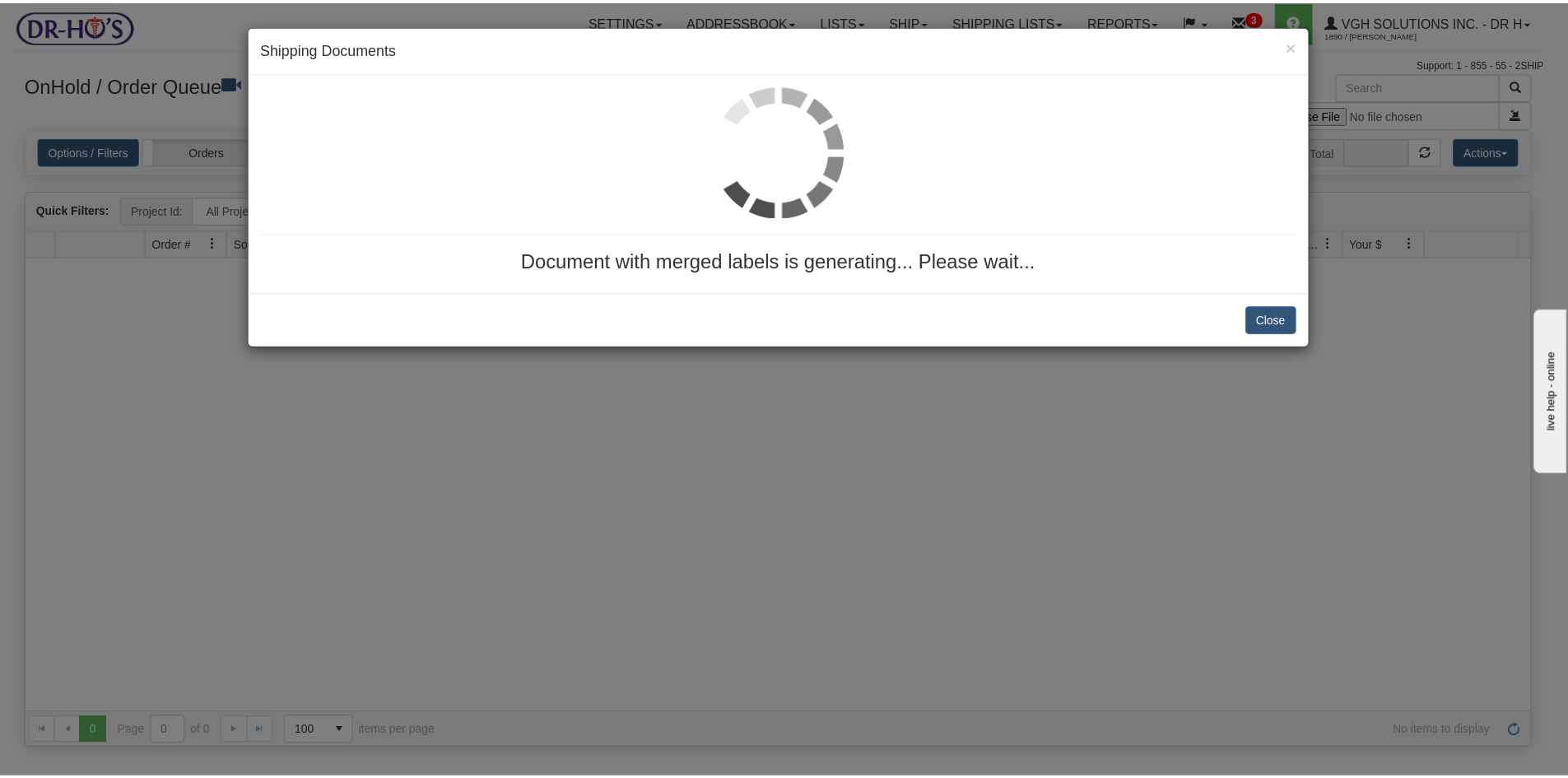
scroll to position [0, 0]
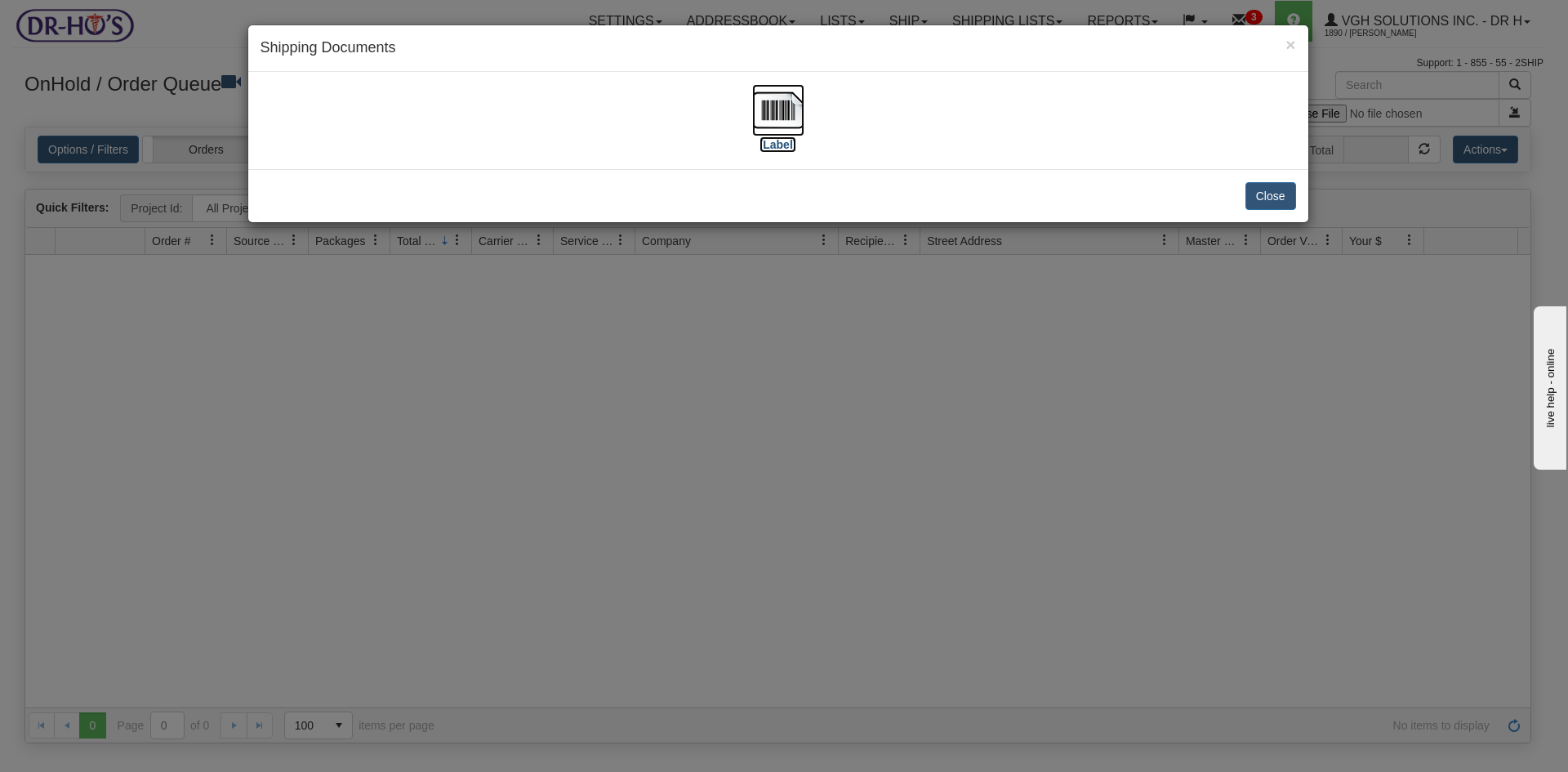
click at [769, 107] on img at bounding box center [778, 110] width 52 height 52
click at [1270, 192] on button "Close" at bounding box center [1270, 196] width 50 height 28
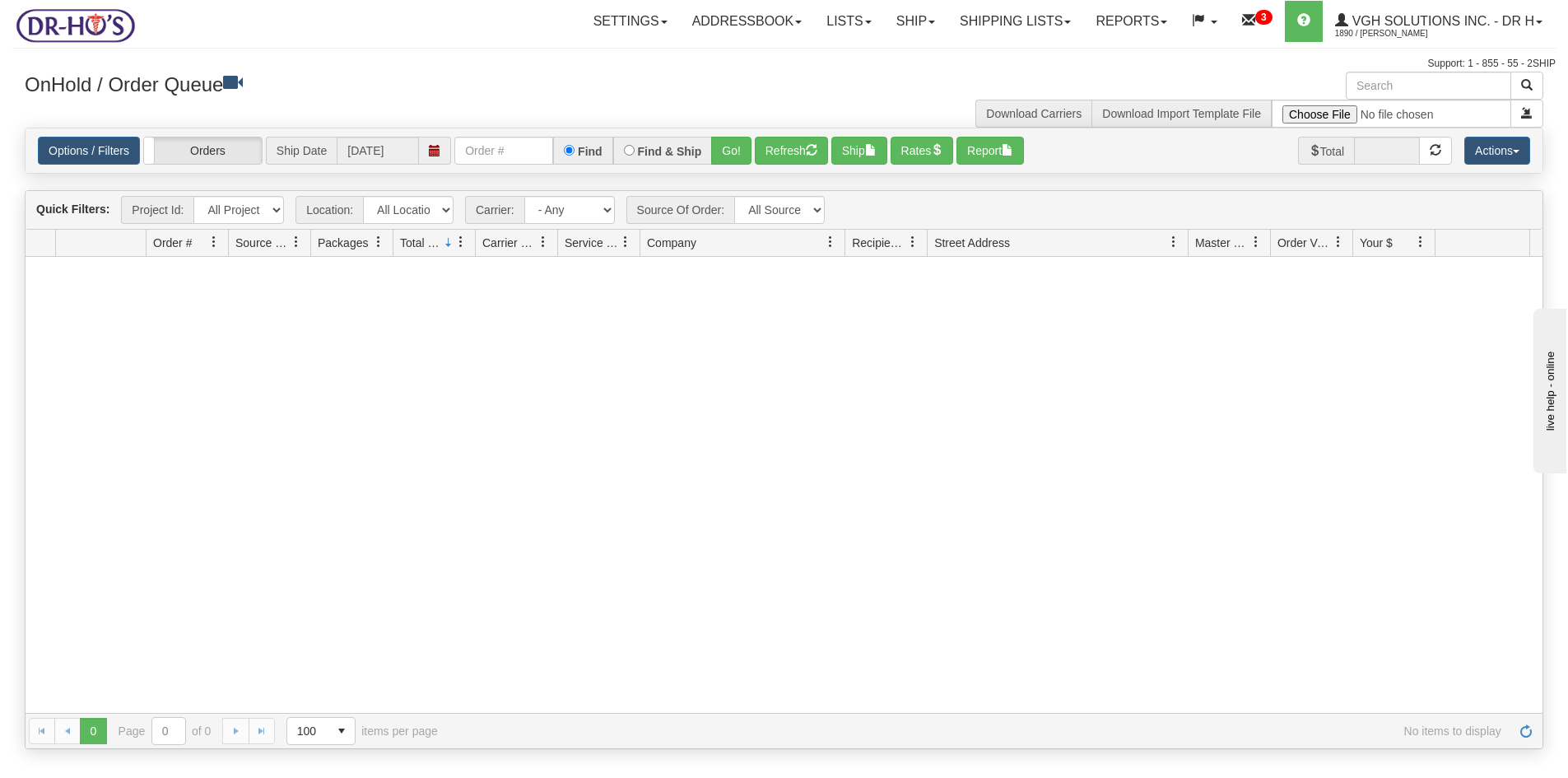
click at [472, 52] on div "Toggle navigation Settings Shipping Preferences Fields Preferences New Recipien…" at bounding box center [784, 35] width 1544 height 71
click at [968, 26] on link "Shipping lists" at bounding box center [1015, 21] width 136 height 41
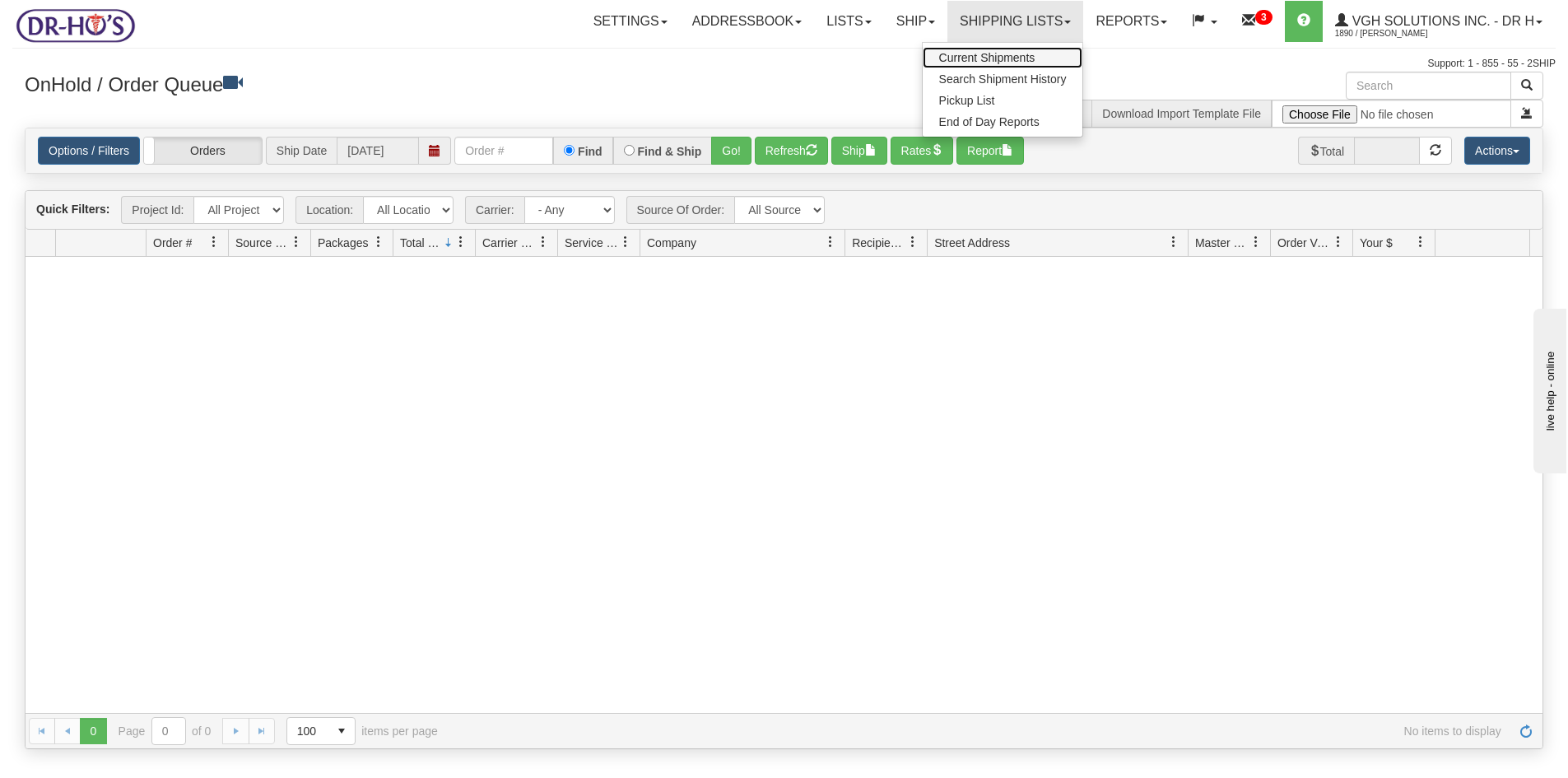
click at [971, 58] on span "Current Shipments" at bounding box center [988, 57] width 96 height 13
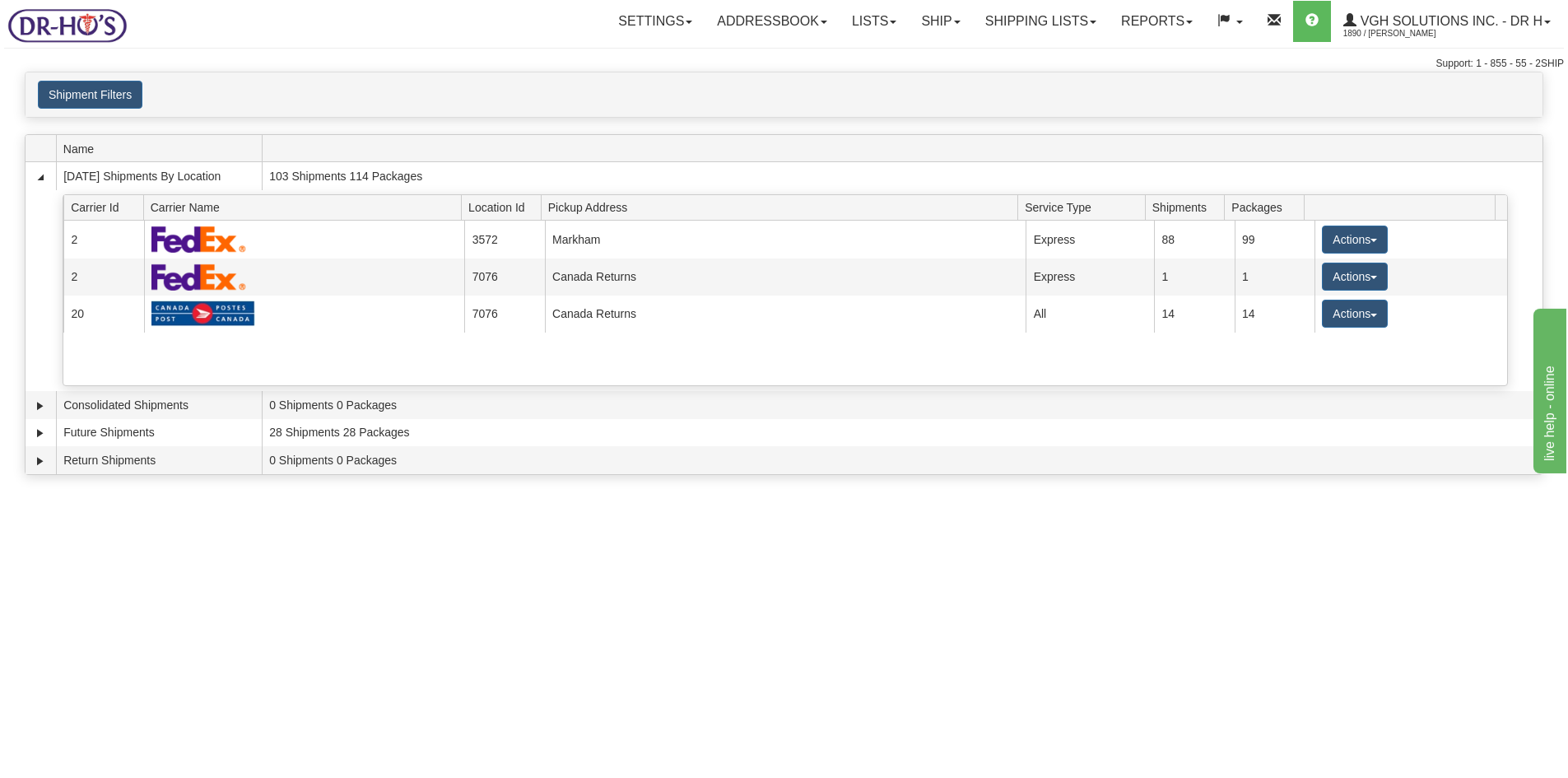
click at [89, 112] on div "Shipment Filters Website Agent Client User" at bounding box center [784, 94] width 1517 height 44
click at [86, 89] on button "Shipment Filters" at bounding box center [90, 94] width 105 height 28
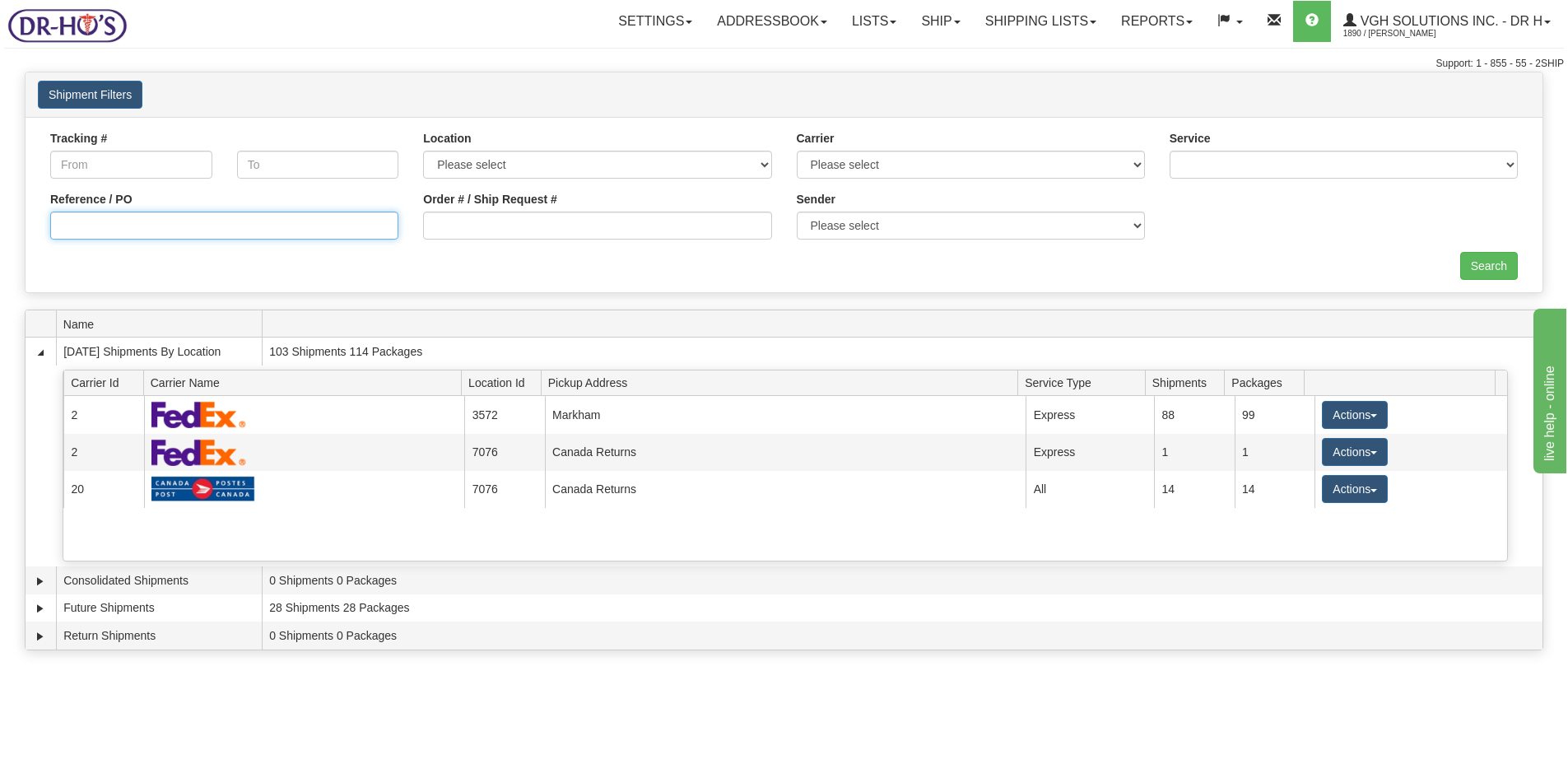
click at [114, 227] on input "Reference / PO" at bounding box center [224, 226] width 348 height 28
type input "1208297"
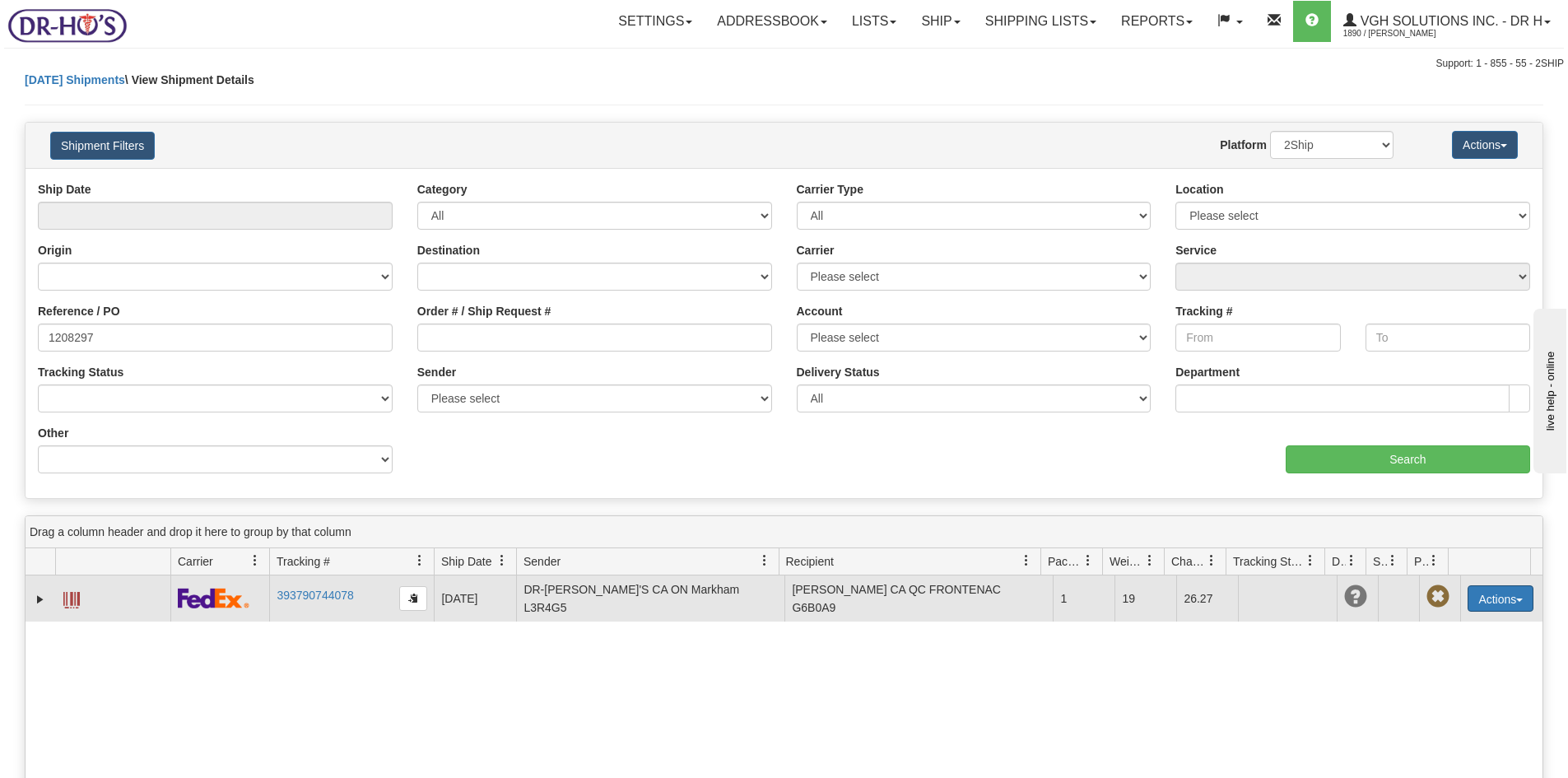
click at [1486, 601] on button "Actions" at bounding box center [1500, 598] width 66 height 26
click at [1418, 693] on span at bounding box center [1424, 692] width 11 height 11
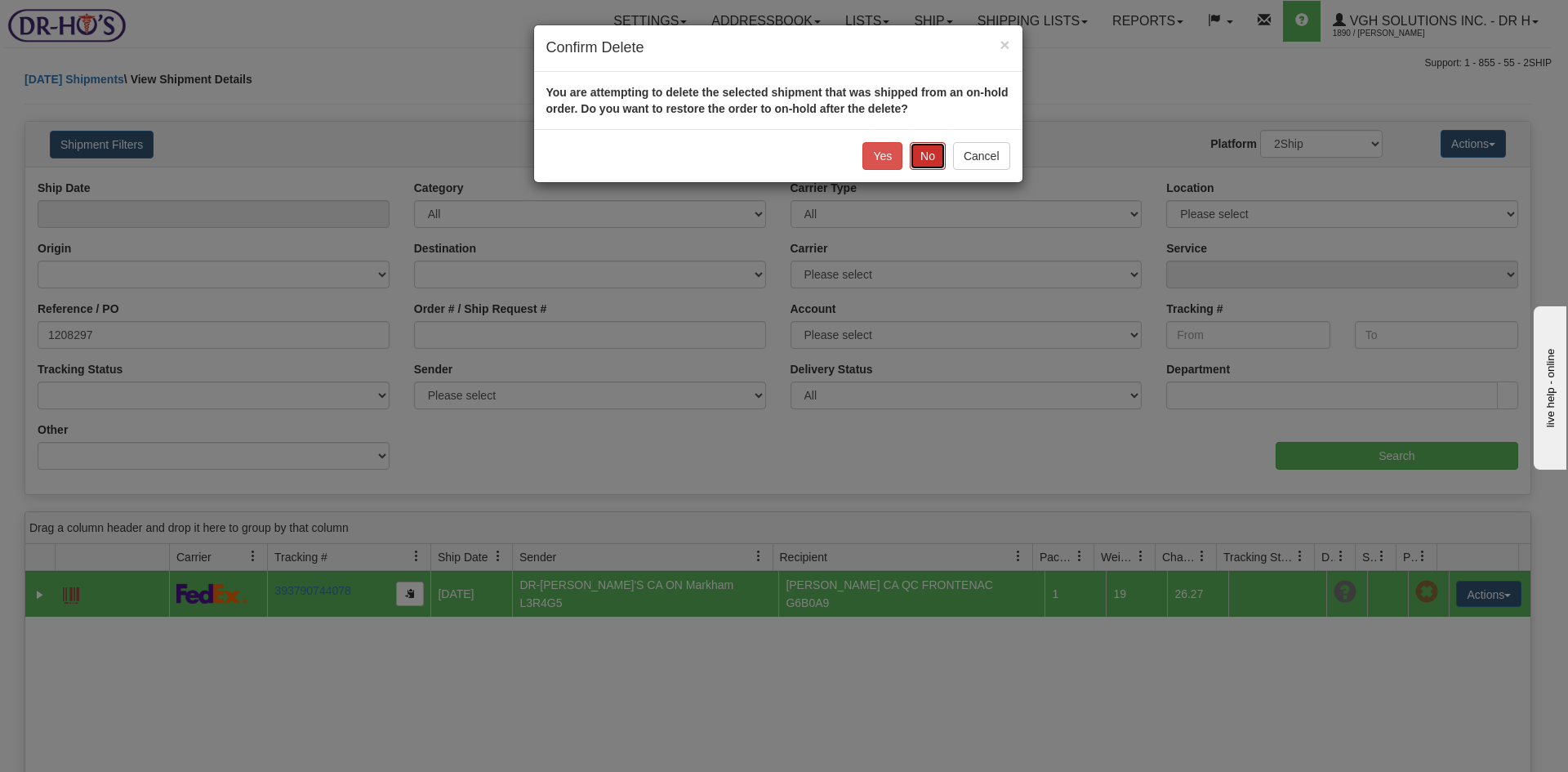
click at [932, 162] on button "No" at bounding box center [927, 156] width 36 height 28
